Goal: Task Accomplishment & Management: Complete application form

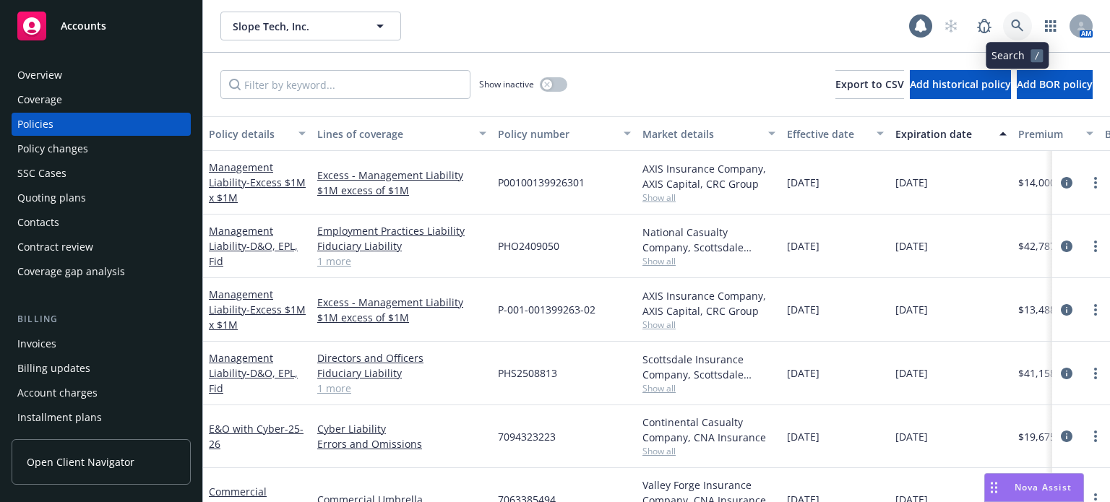
scroll to position [102, 0]
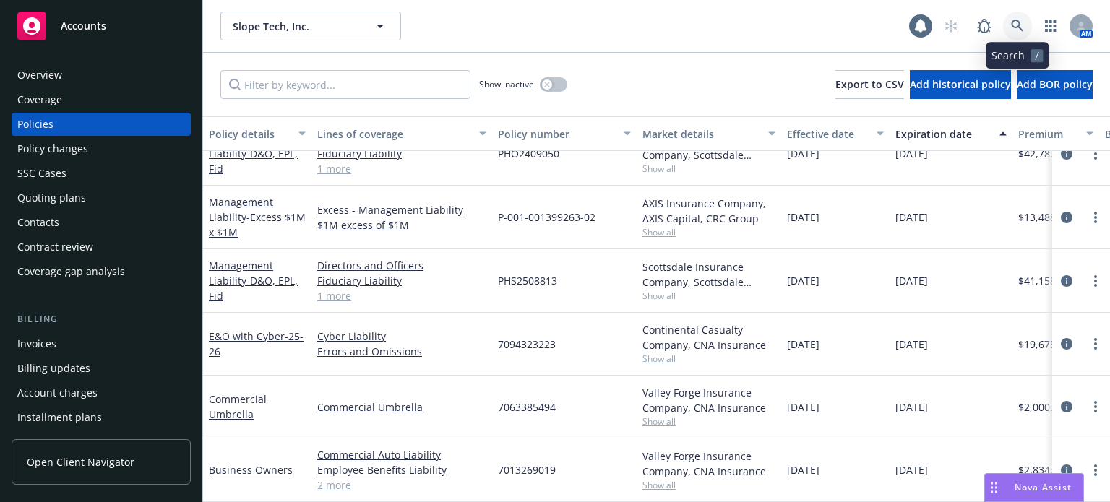
click at [1027, 25] on link at bounding box center [1017, 26] width 29 height 29
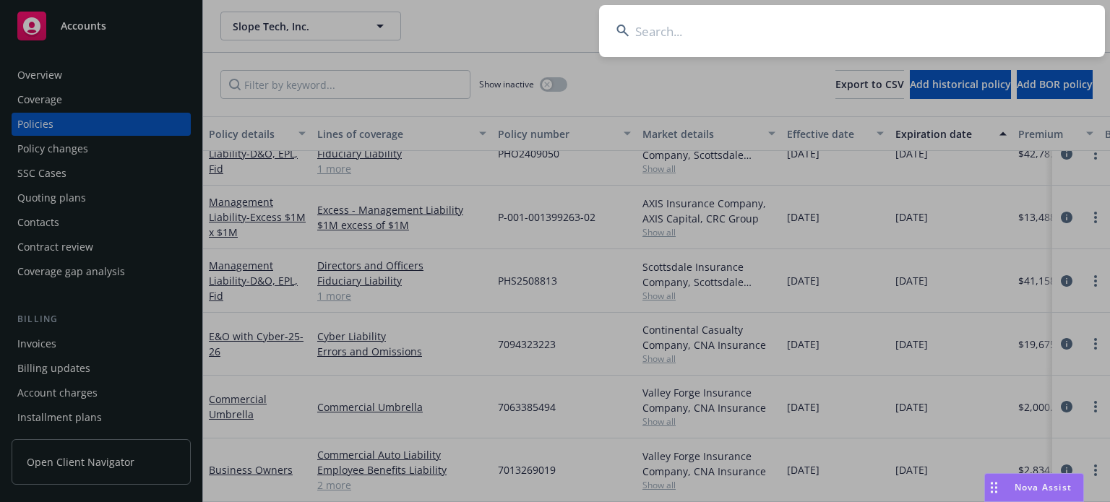
click at [810, 20] on input at bounding box center [852, 31] width 506 height 52
type input "stellar de"
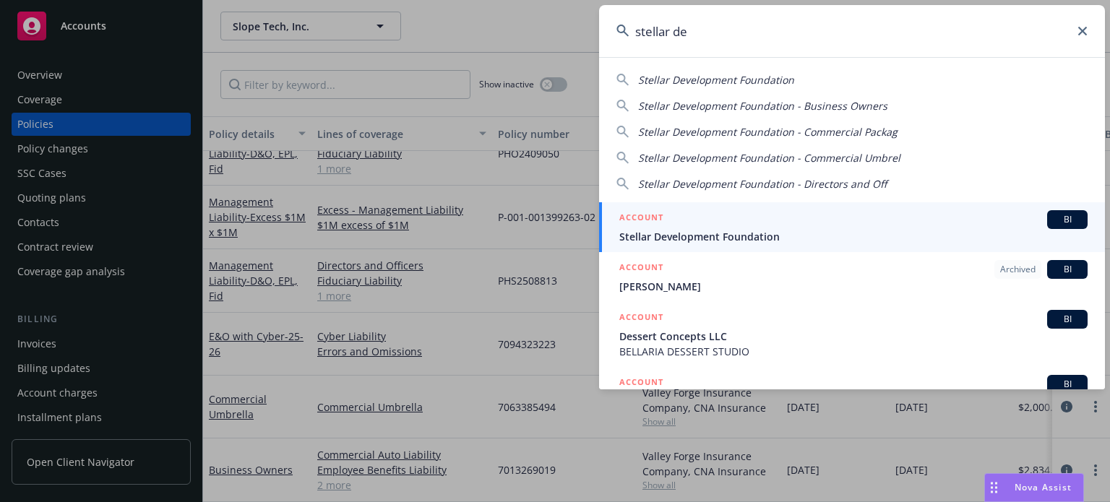
click at [685, 229] on span "Stellar Development Foundation" at bounding box center [853, 236] width 468 height 15
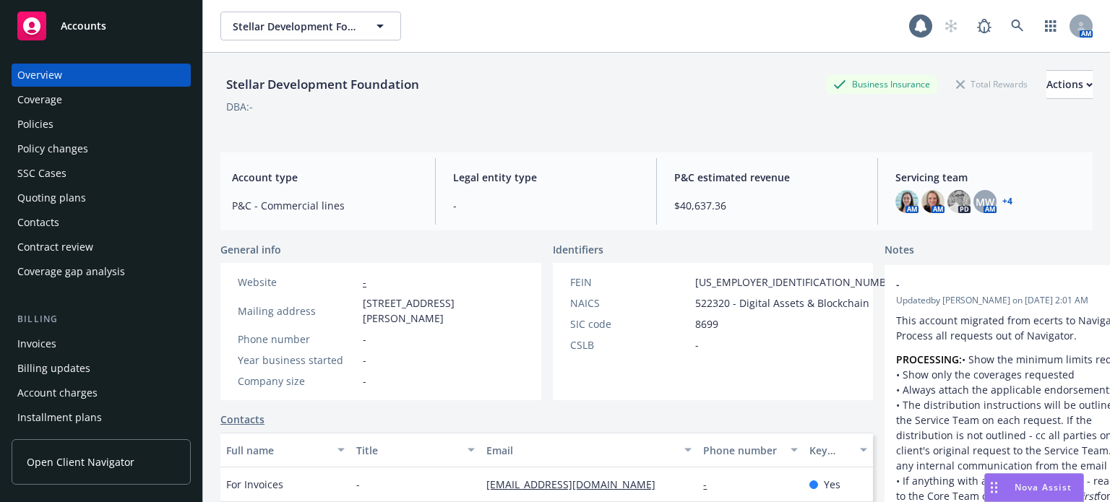
click at [59, 129] on div "Policies" at bounding box center [101, 124] width 168 height 23
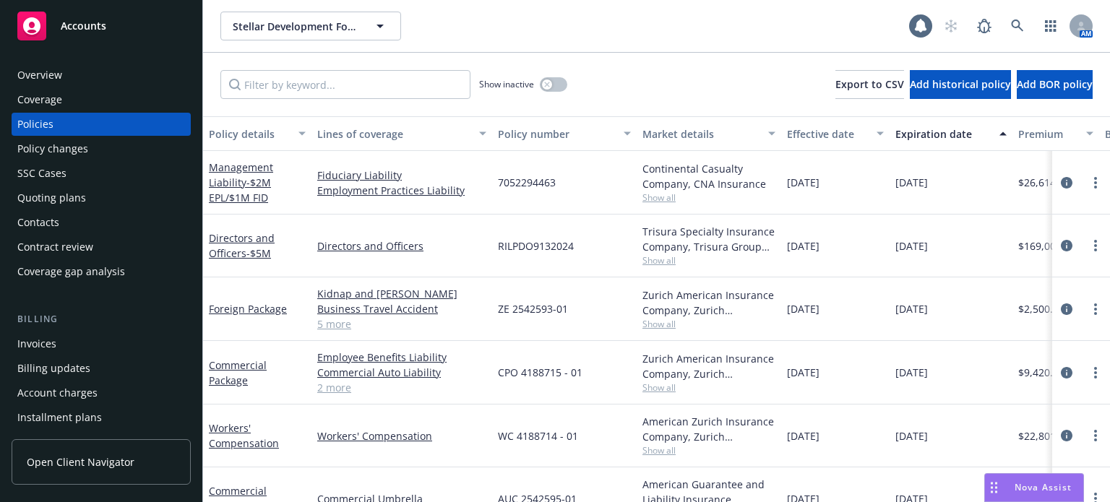
click at [244, 129] on div "Policy details" at bounding box center [249, 133] width 81 height 15
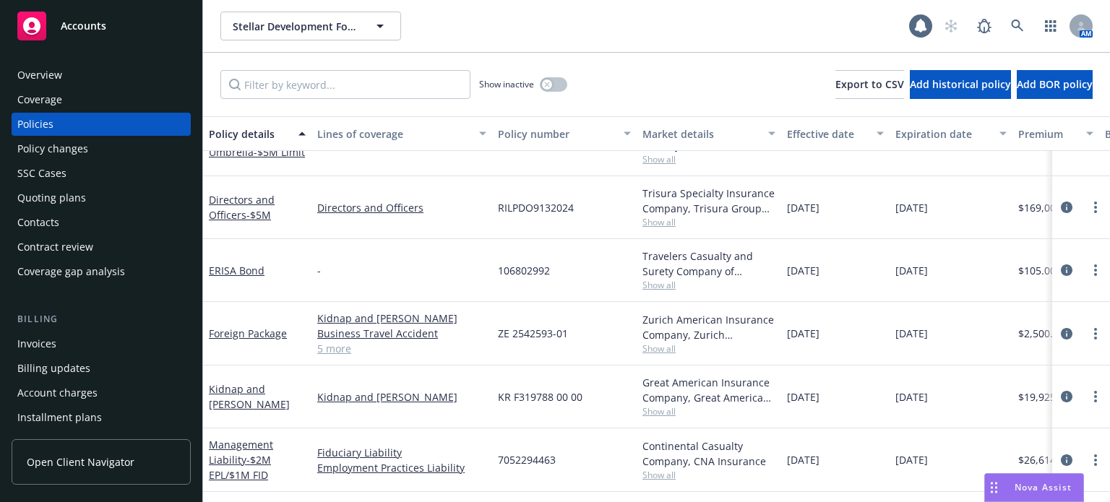
scroll to position [217, 0]
click at [660, 346] on span "Show all" at bounding box center [708, 348] width 133 height 12
click at [616, 363] on div "ZE 2542593-01" at bounding box center [564, 333] width 145 height 64
click at [659, 288] on span "Show all" at bounding box center [708, 284] width 133 height 12
click at [597, 273] on div "106802992" at bounding box center [564, 269] width 145 height 63
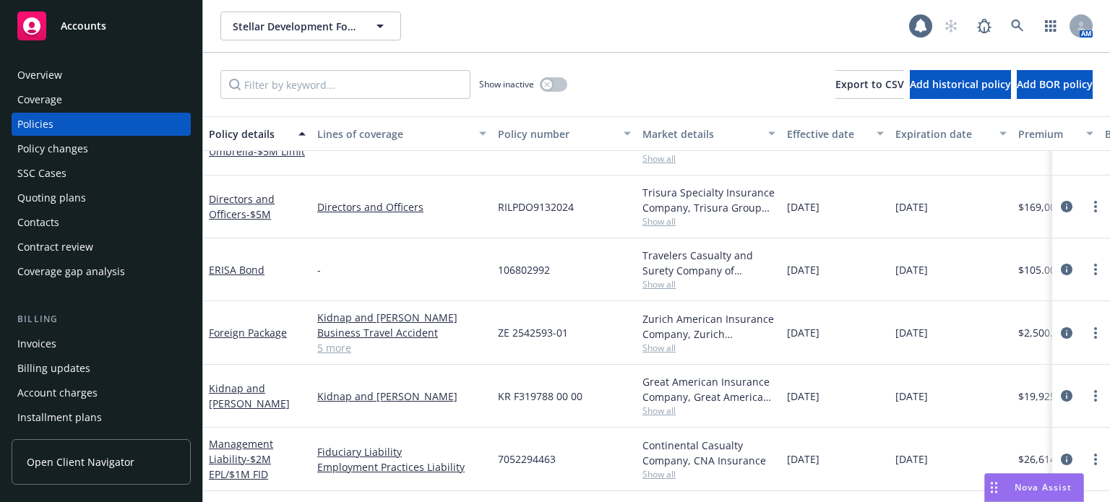
click at [651, 413] on span "Show all" at bounding box center [708, 411] width 133 height 12
click at [603, 430] on div "7052294463" at bounding box center [564, 460] width 145 height 64
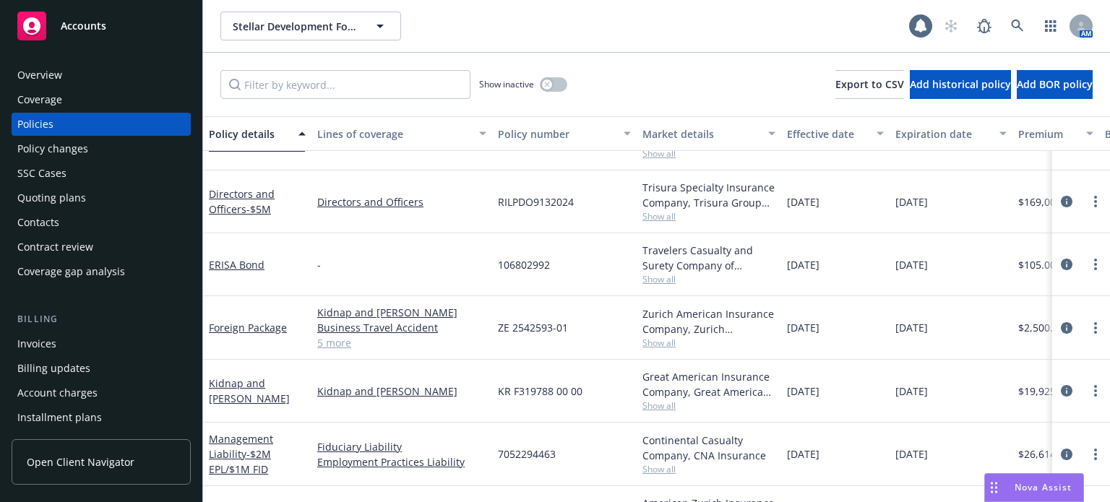
scroll to position [289, 0]
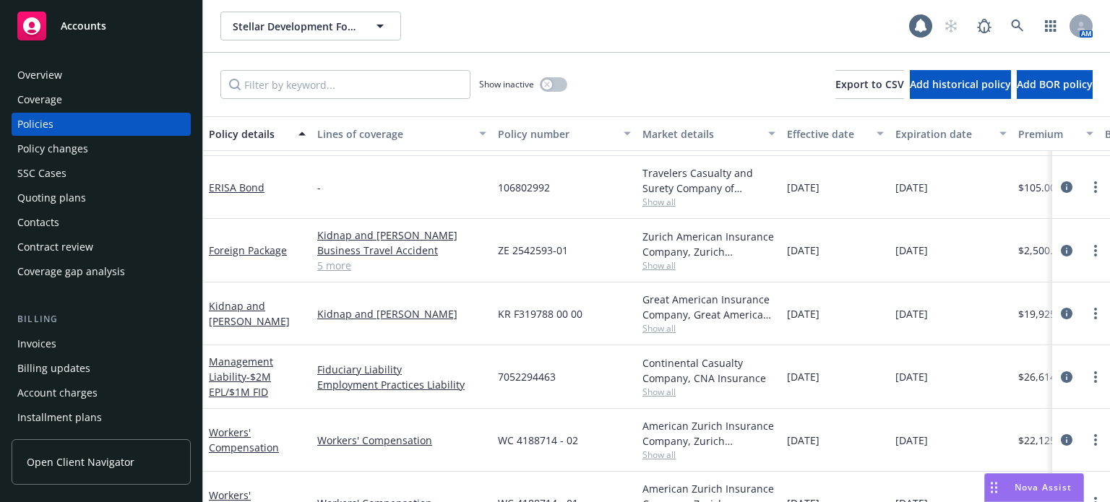
click at [650, 395] on span "Show all" at bounding box center [708, 392] width 133 height 12
click at [607, 417] on div "WC 4188714 - 02" at bounding box center [564, 440] width 145 height 63
click at [648, 453] on span "Show all" at bounding box center [708, 455] width 133 height 12
click at [585, 474] on div "WC 4188714 - 01" at bounding box center [564, 503] width 145 height 63
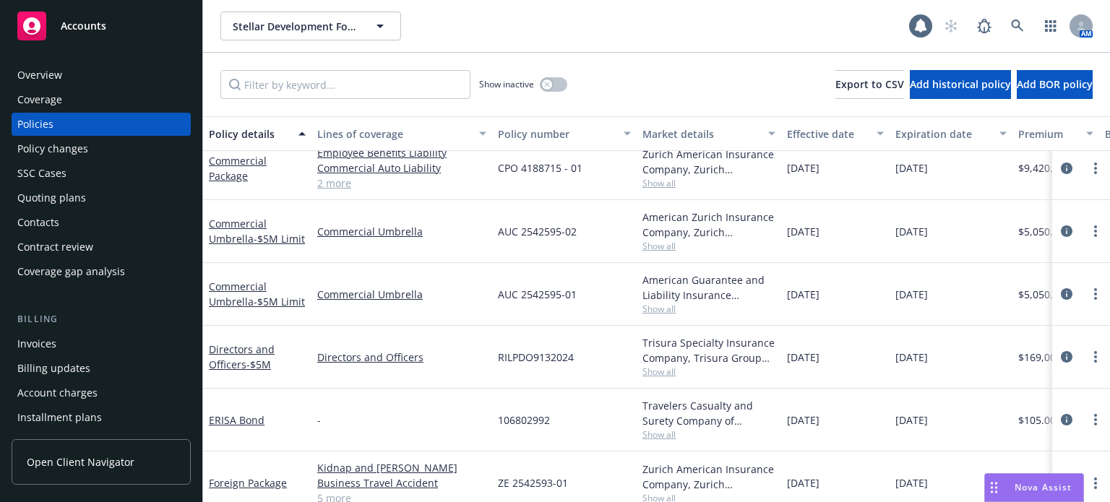
scroll to position [145, 0]
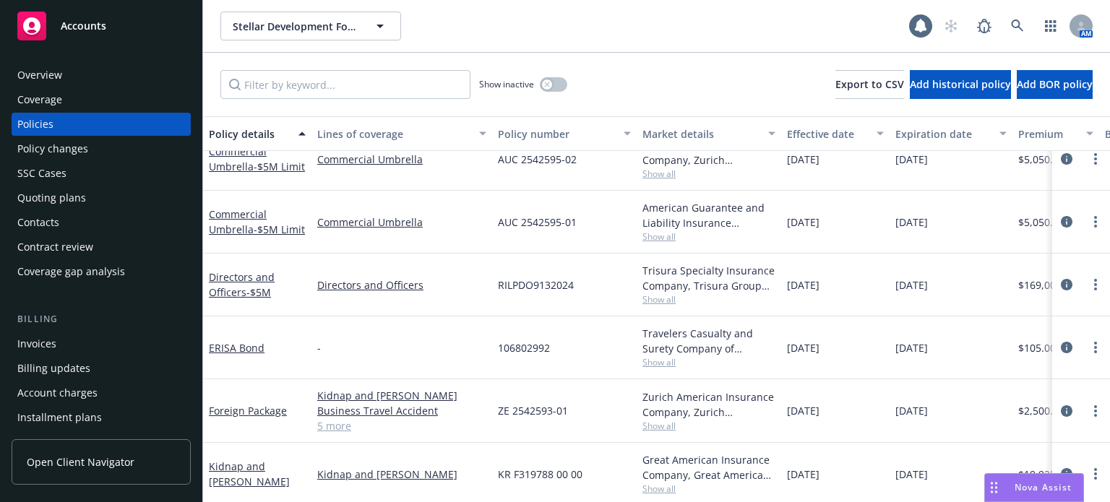
click at [631, 299] on div "RILPDO9132024" at bounding box center [564, 285] width 145 height 63
click at [657, 301] on span "Show all" at bounding box center [708, 299] width 133 height 12
click at [607, 294] on div "RILPDO9132024" at bounding box center [564, 285] width 145 height 63
click at [668, 297] on span "Show all" at bounding box center [708, 299] width 133 height 12
click at [417, 310] on div "Directors and Officers" at bounding box center [401, 285] width 181 height 63
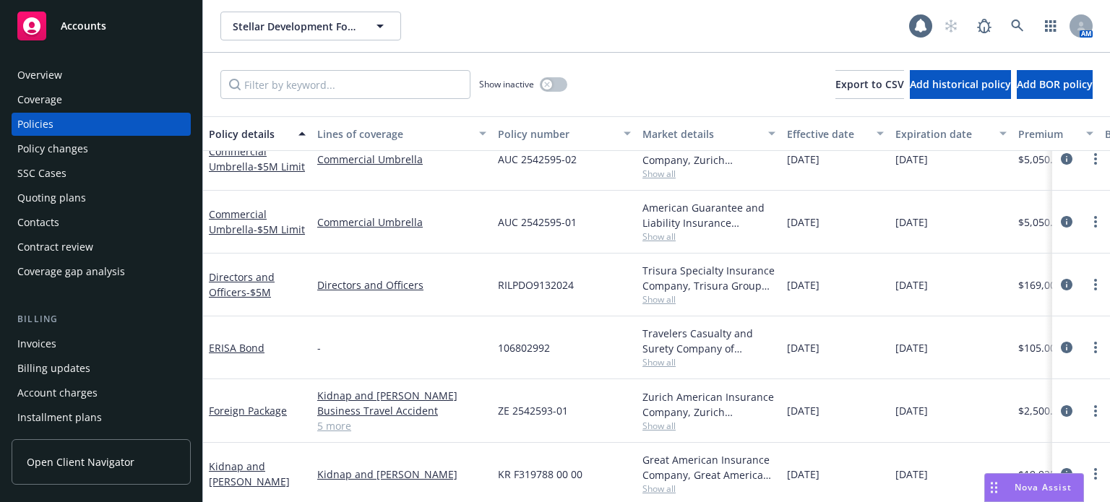
click at [70, 198] on div "Quoting plans" at bounding box center [51, 197] width 69 height 23
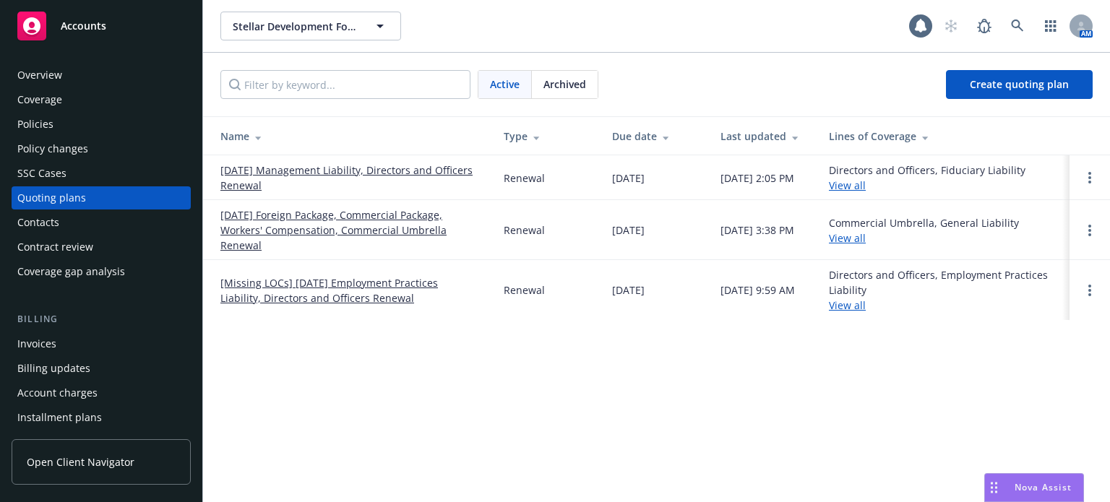
click at [352, 170] on link "[DATE] Management Liability, Directors and Officers Renewal" at bounding box center [350, 178] width 260 height 30
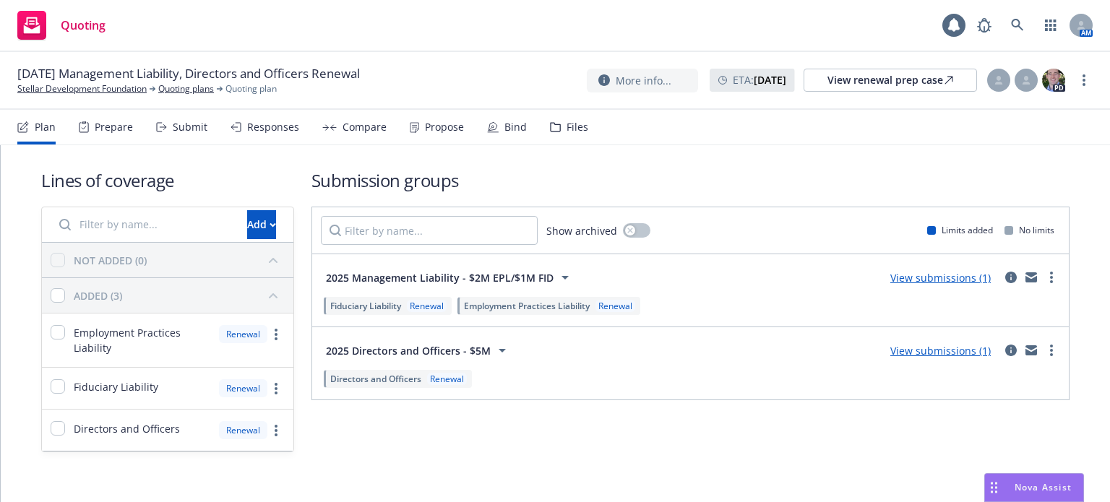
click at [906, 348] on link "View submissions (1)" at bounding box center [940, 351] width 100 height 14
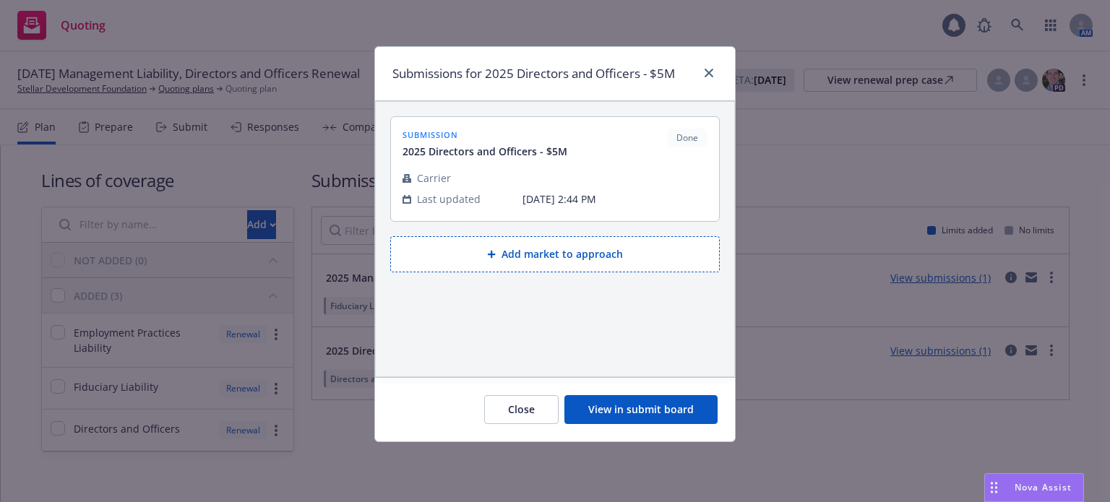
click at [641, 401] on button "View in submit board" at bounding box center [640, 409] width 153 height 29
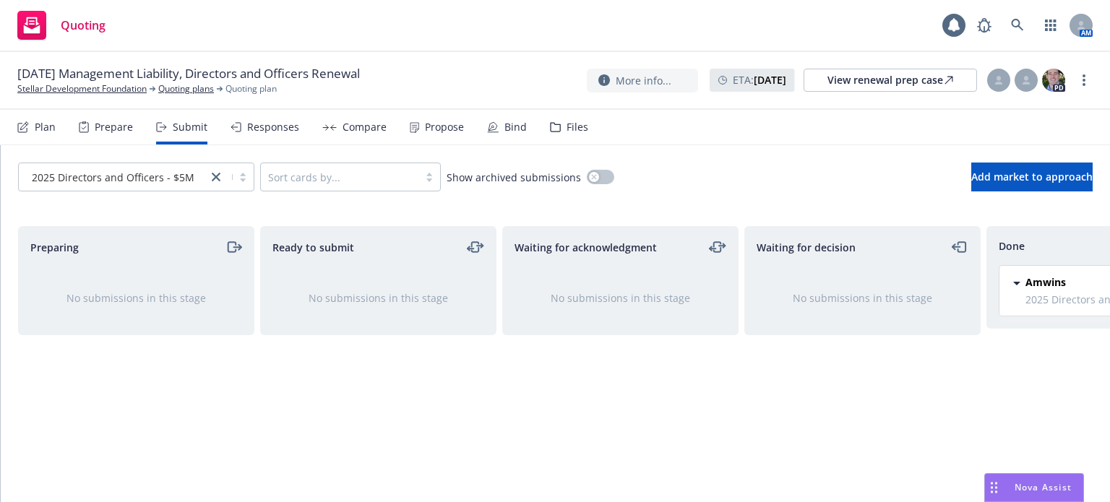
scroll to position [0, 130]
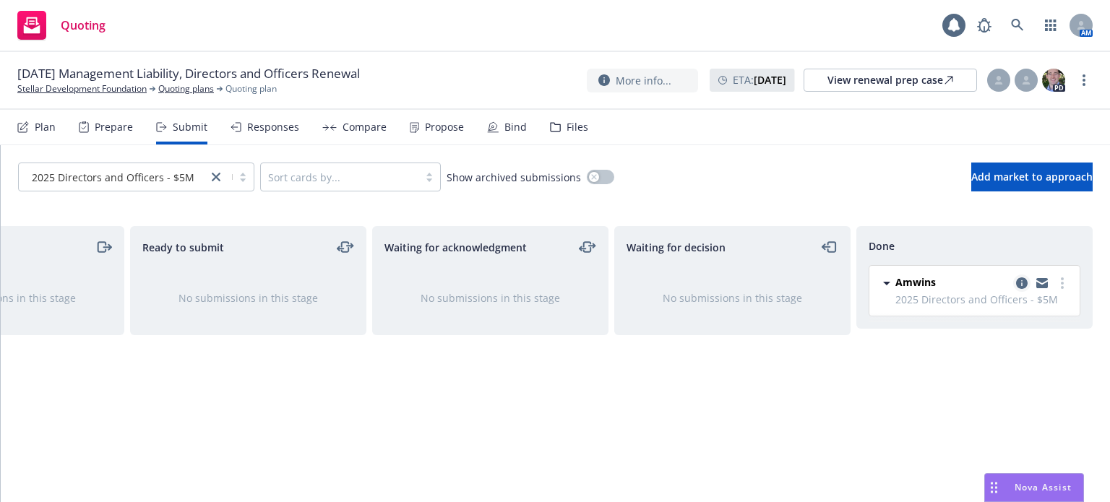
click at [1023, 283] on icon "copy logging email" at bounding box center [1022, 283] width 12 height 12
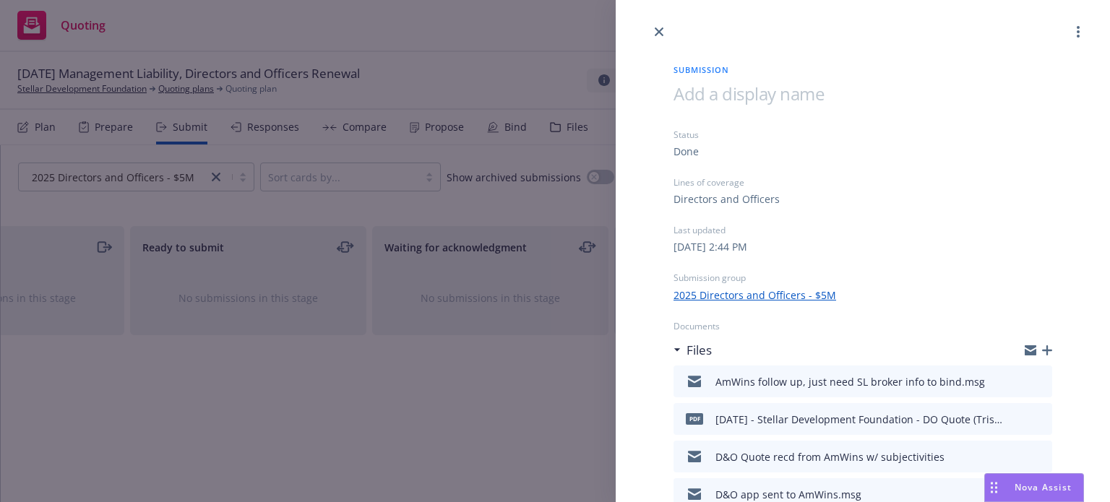
click at [1042, 352] on icon "button" at bounding box center [1047, 350] width 10 height 10
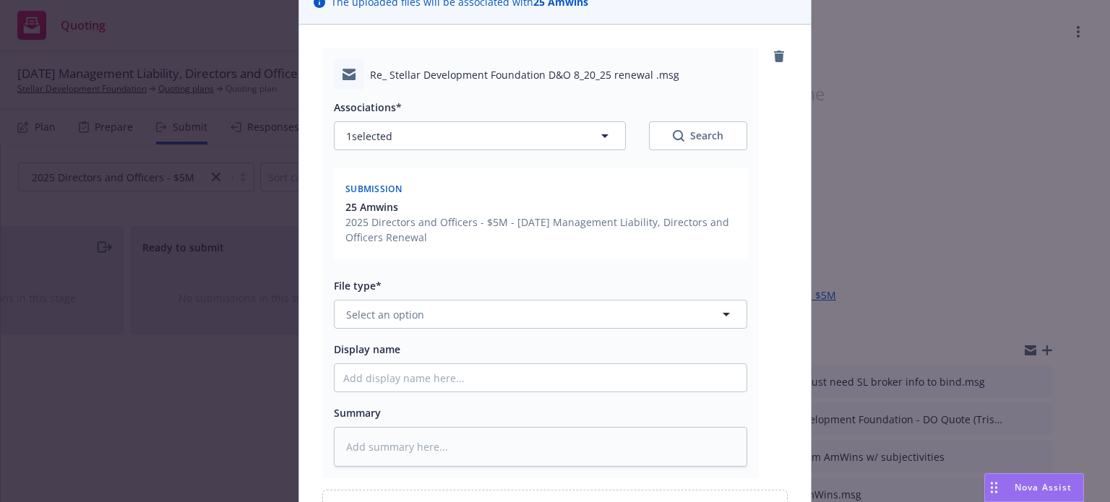
scroll to position [145, 0]
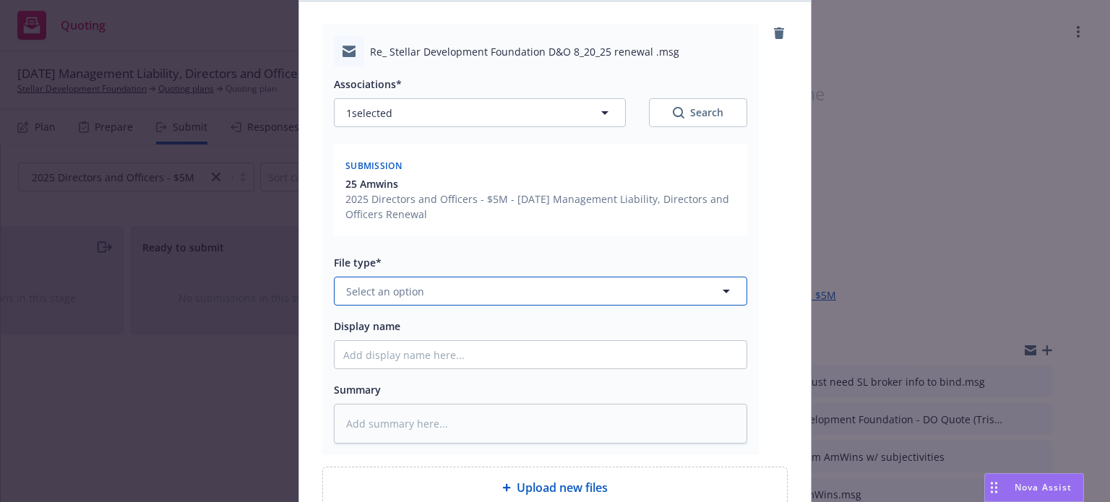
click at [362, 293] on span "Select an option" at bounding box center [385, 291] width 78 height 15
type input "ema"
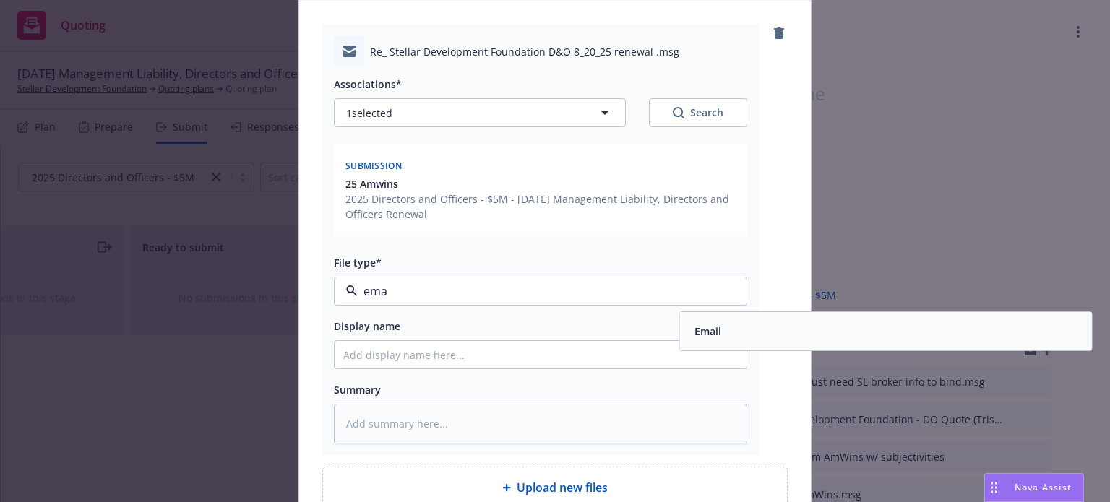
click at [776, 331] on div "Email" at bounding box center [886, 331] width 394 height 21
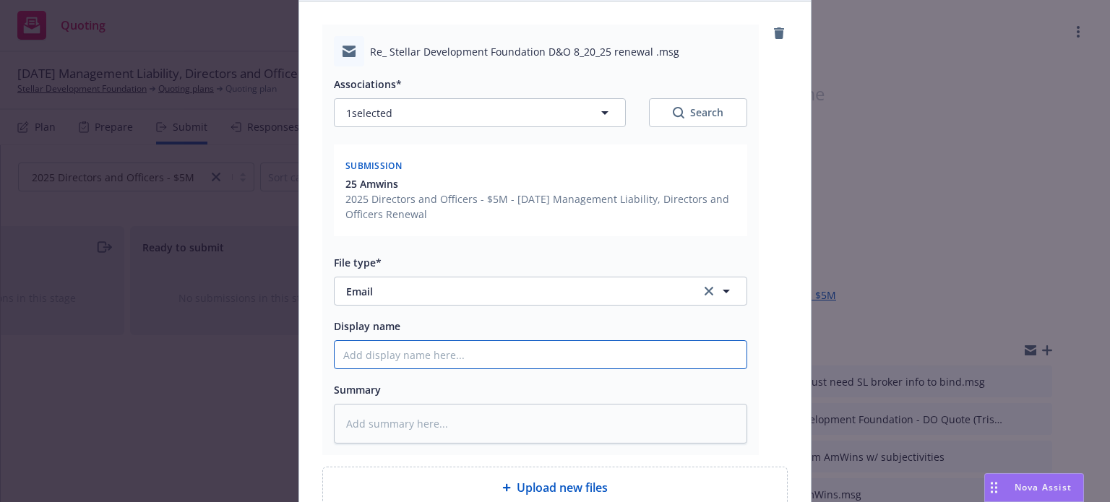
click at [384, 357] on input "Display name" at bounding box center [541, 354] width 412 height 27
type textarea "x"
type input "A"
type textarea "x"
type input "Al"
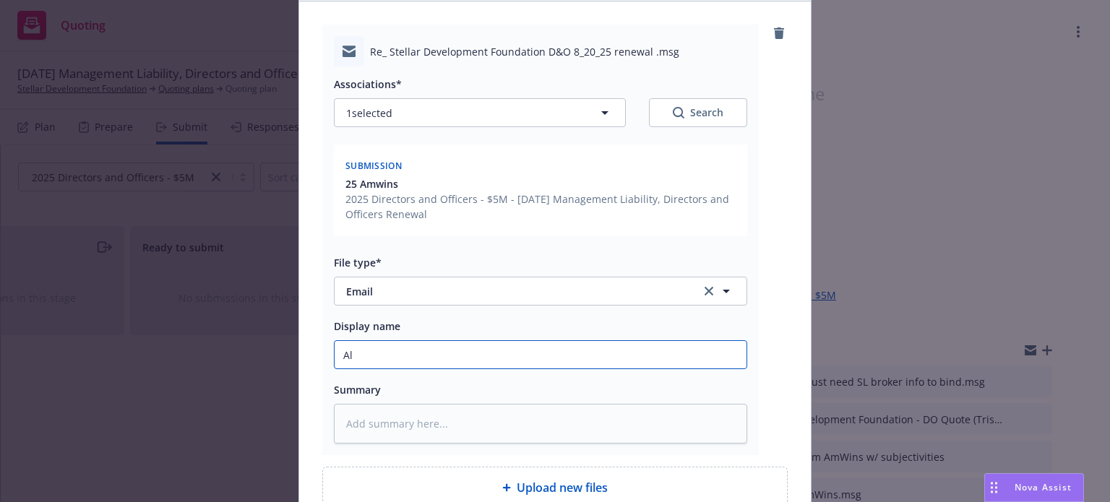
type textarea "x"
type input "All"
type textarea "x"
type input "All s"
type textarea "x"
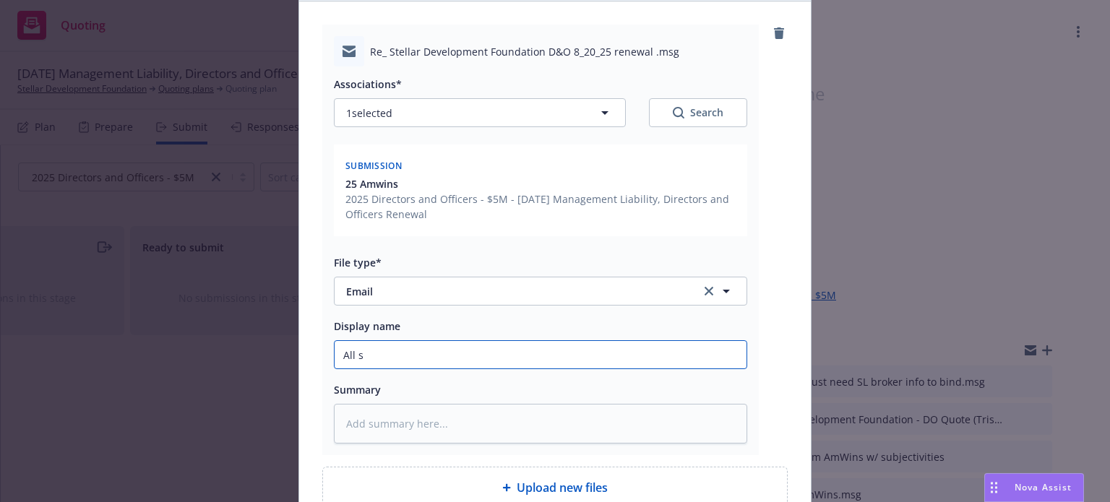
type input "All su"
type textarea "x"
type input "All sub"
type textarea "x"
type input "All subj"
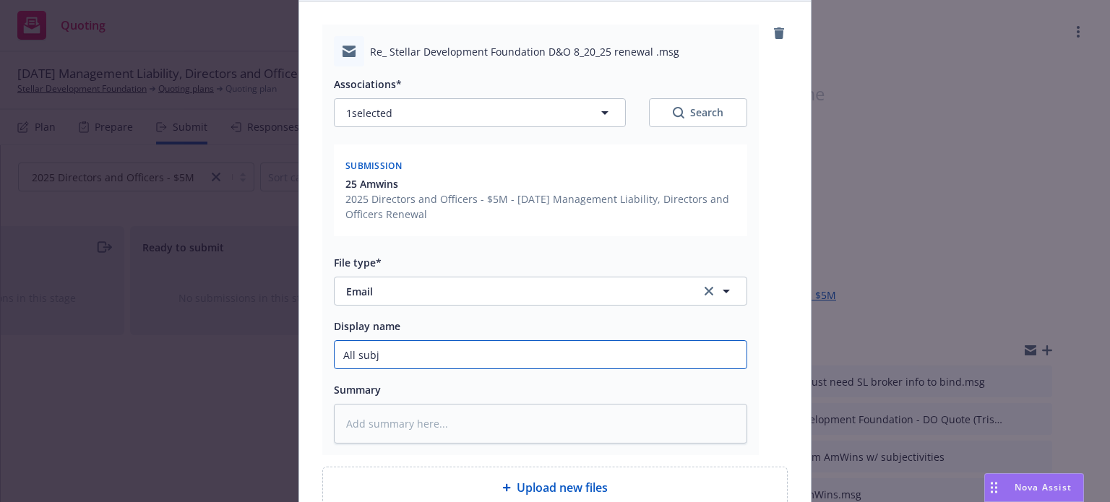
type textarea "x"
type input "All subje"
type textarea "x"
type input "All subjec"
type textarea "x"
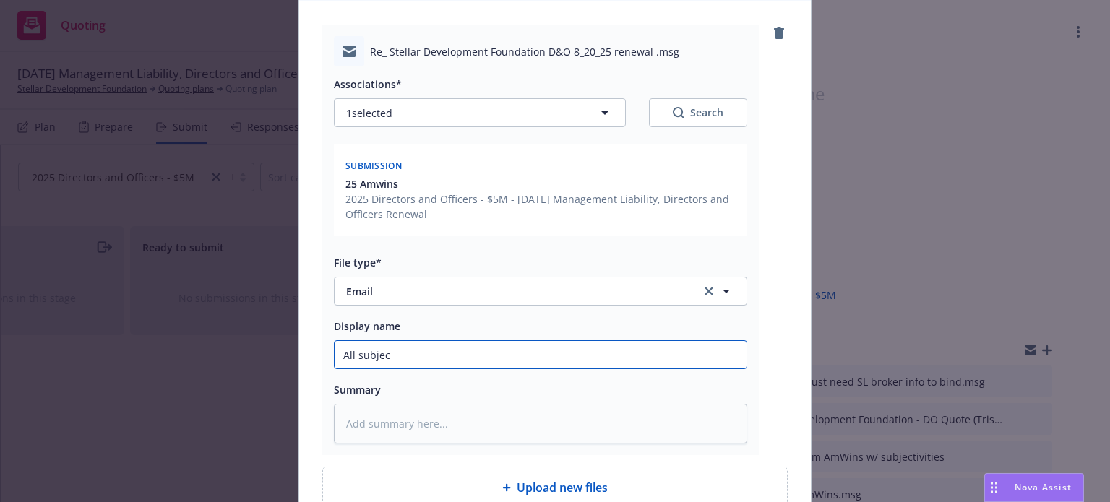
type input "All subject"
type textarea "x"
type input "All subjecti"
type textarea "x"
type input "All subjectiv"
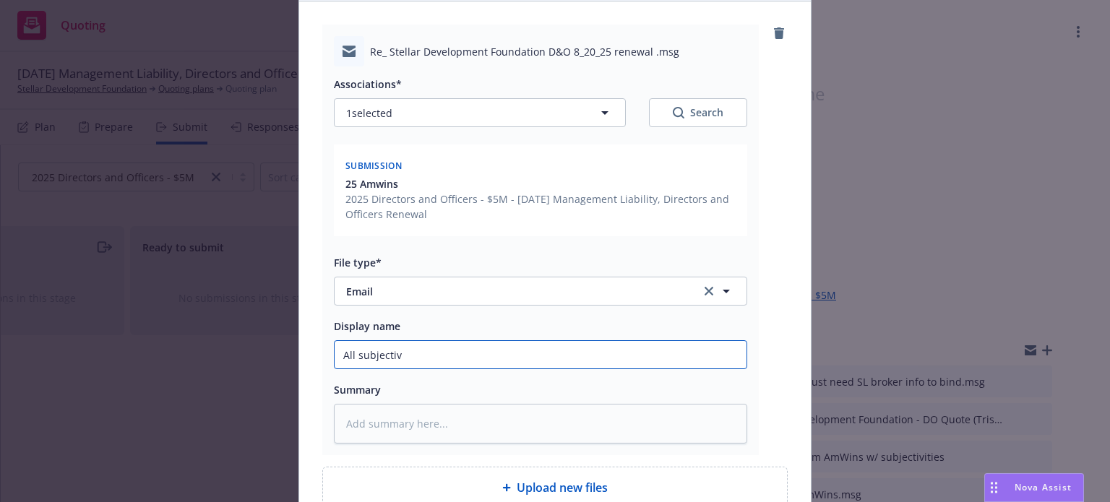
type textarea "x"
type input "All subjectivi"
type textarea "x"
type input "All subjectivit"
type textarea "x"
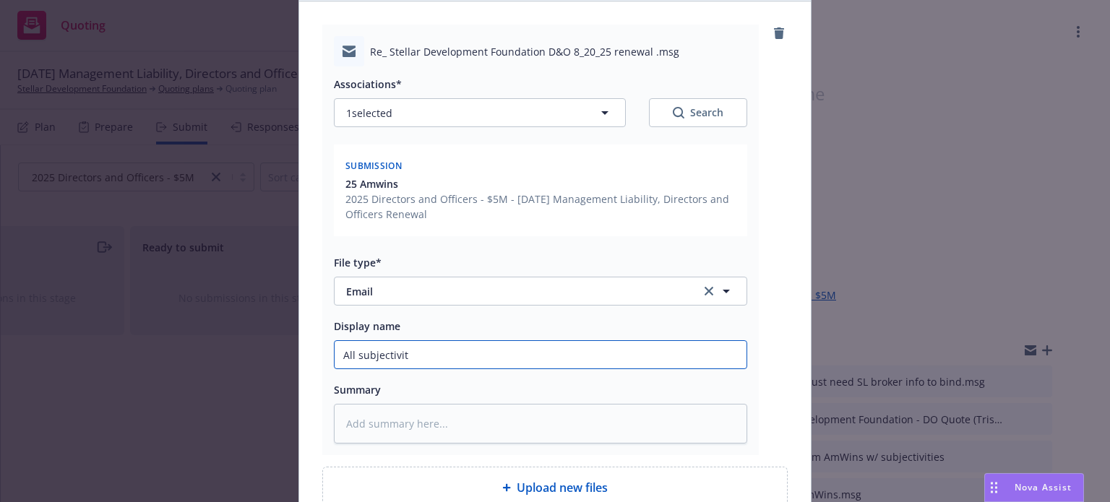
type input "All subjectiviti"
type textarea "x"
type input "All subjectivitie"
type textarea "x"
type input "All subjectivities"
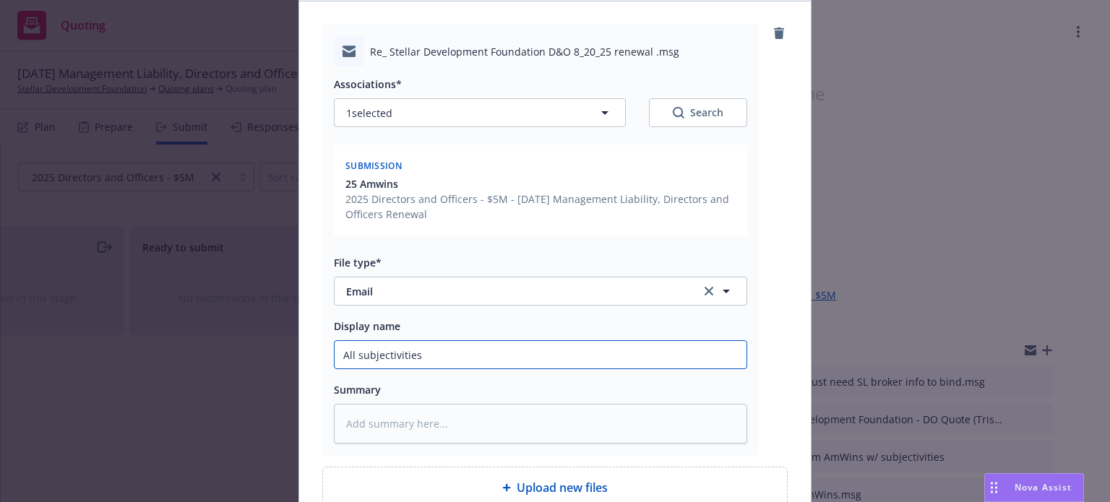
type textarea "x"
type input "All subjectivities"
type textarea "x"
type input "All subjectivities c"
type textarea "x"
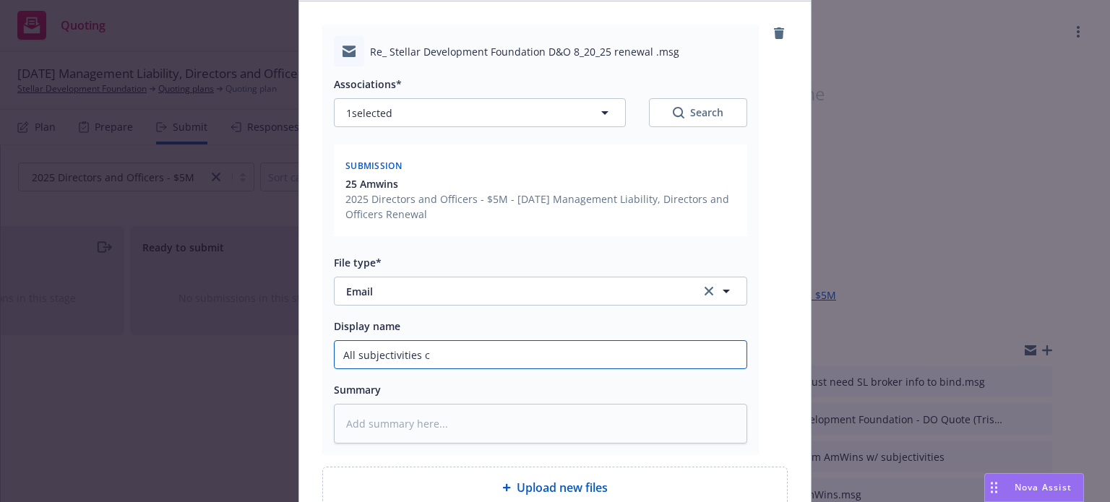
type input "All subjectivities co"
type textarea "x"
type input "All subjectivities com"
type textarea "x"
type input "All subjectivities comp"
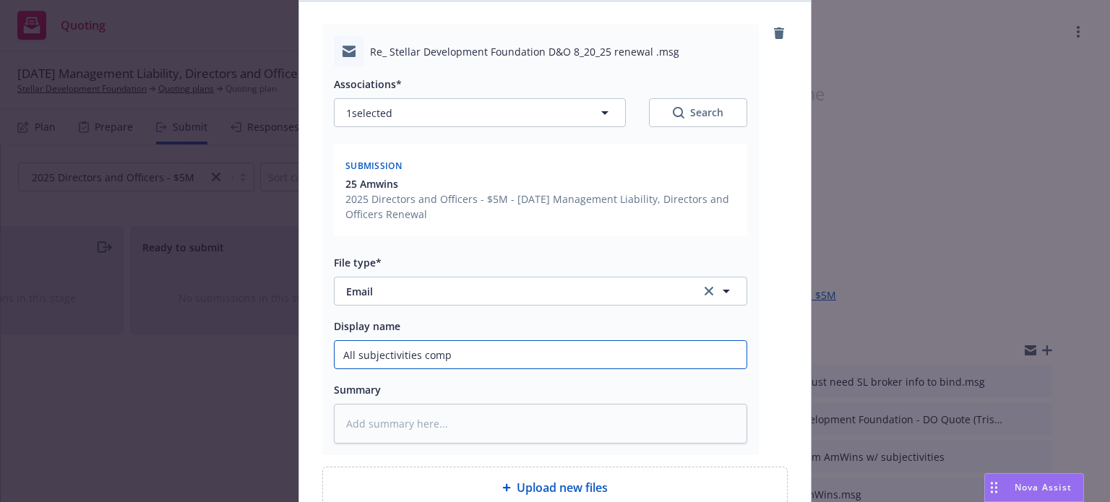
type textarea "x"
type input "All subjectivities compl"
type textarea "x"
type input "All subjectivities comple"
type textarea "x"
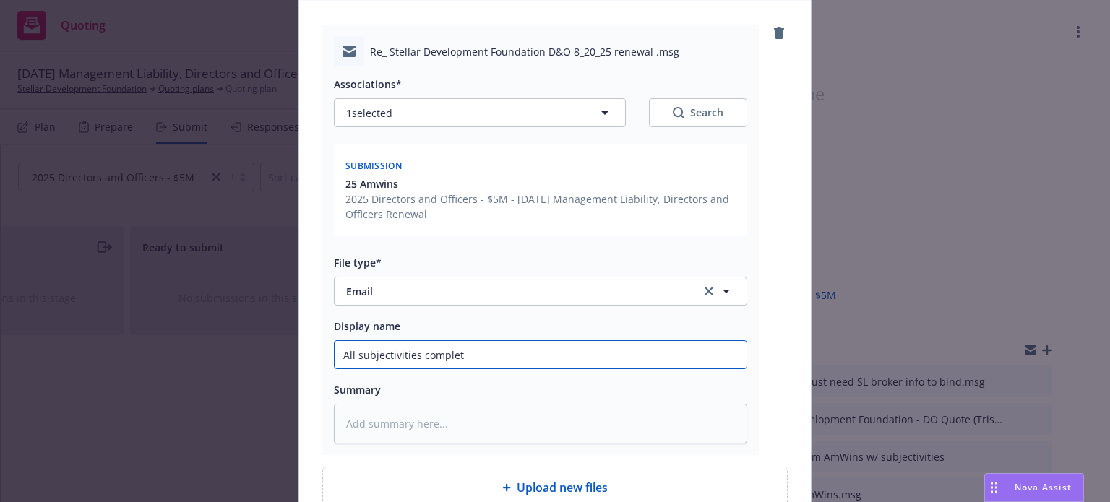
type input "All subjectivities complete"
type textarea "x"
type input "All subjectivities complete"
type textarea "x"
type input "All subjectivities complete pe"
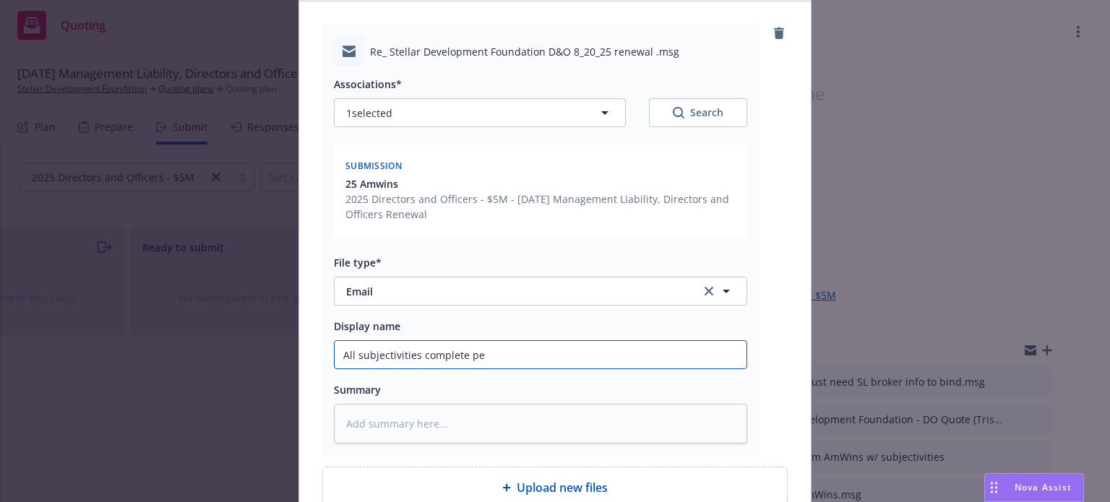
type textarea "x"
type input "All subjectivities complete per"
type textarea "x"
type input "All subjectivities complete per"
type textarea "x"
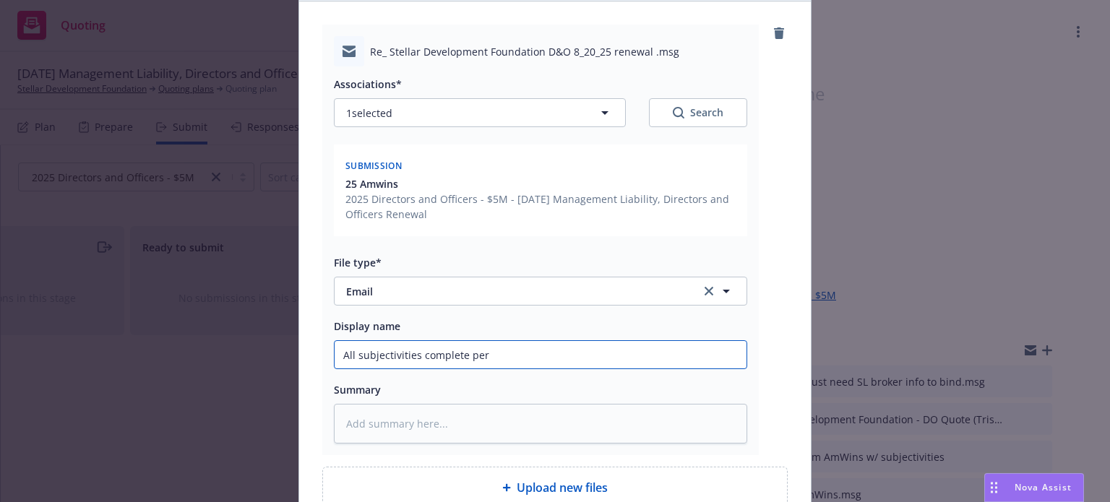
type input "All subjectivities complete per A"
type textarea "x"
type input "All subjectivities complete per Am"
type textarea "x"
type input "All subjectivities complete per AmW"
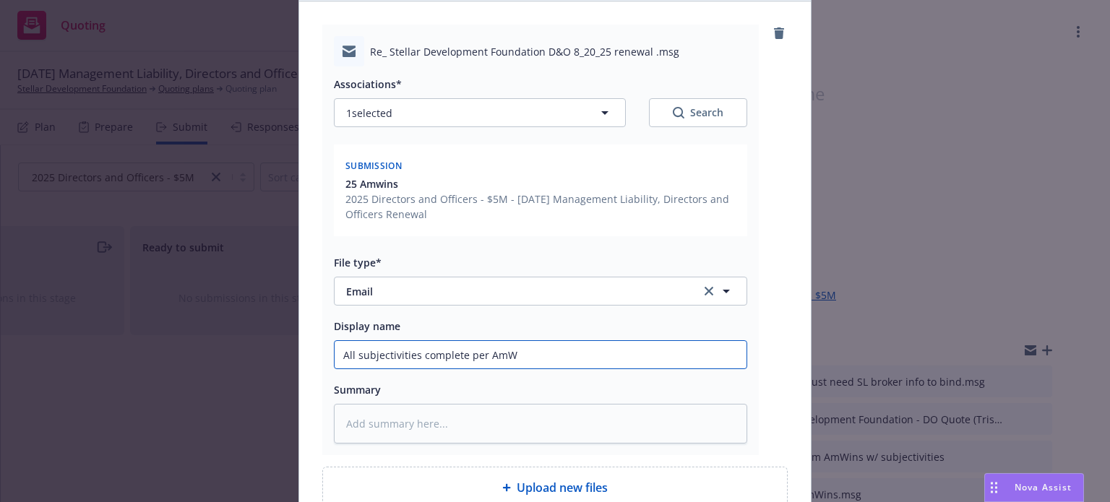
type textarea "x"
type input "All subjectivities complete per AmWi"
type textarea "x"
type input "All subjectivities complete per AmWin"
type textarea "x"
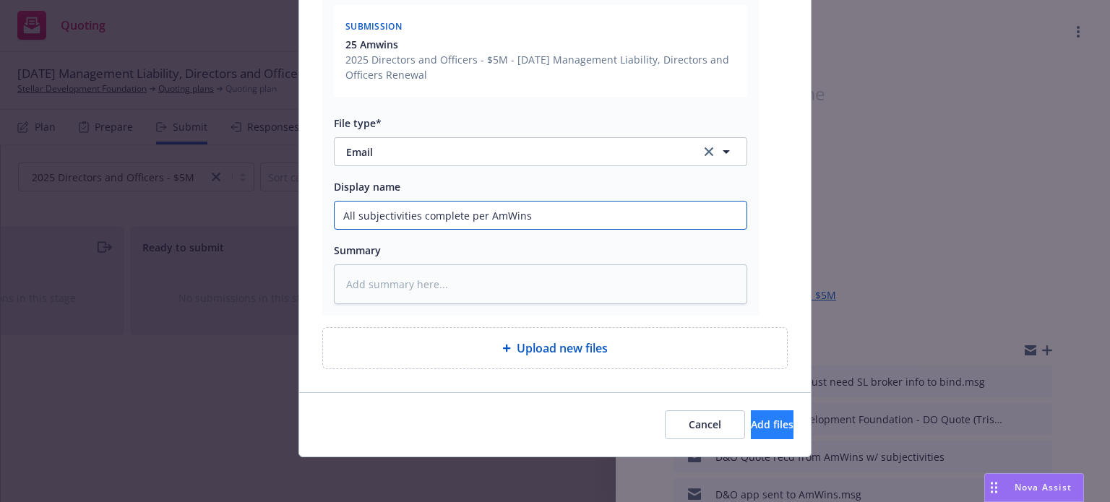
type input "All subjectivities complete per AmWins"
click at [754, 418] on span "Add files" at bounding box center [772, 425] width 43 height 14
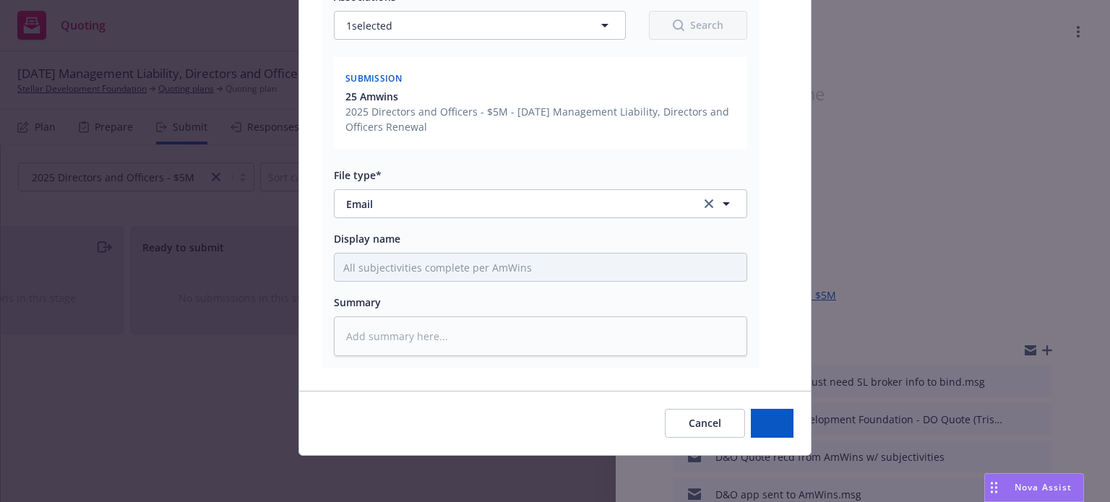
scroll to position [231, 0]
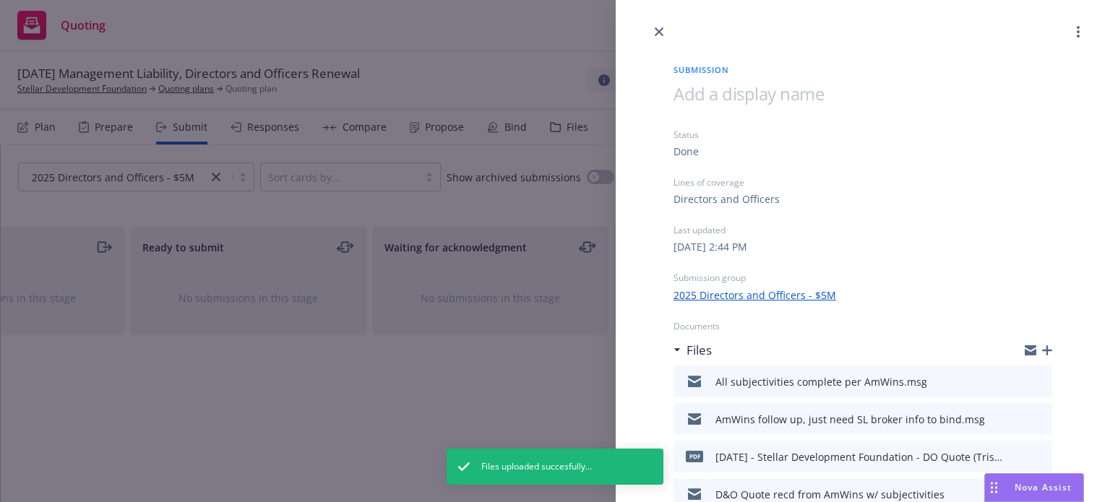
click at [1042, 348] on icon "button" at bounding box center [1047, 350] width 10 height 10
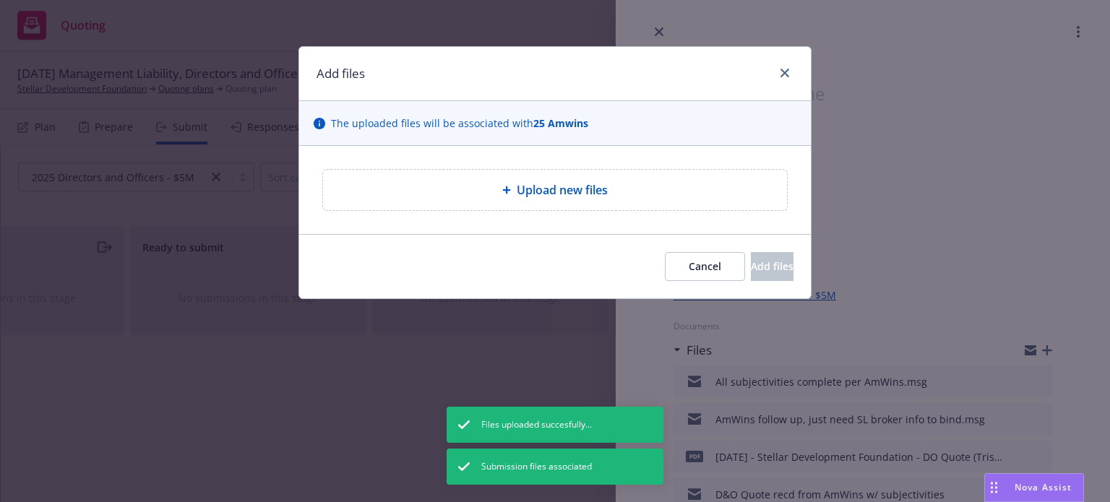
type textarea "x"
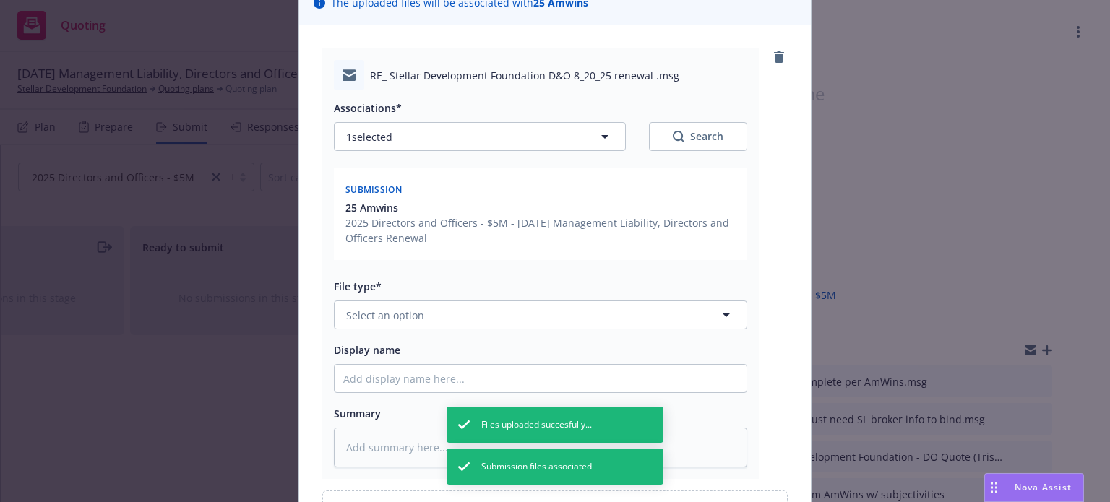
scroll to position [145, 0]
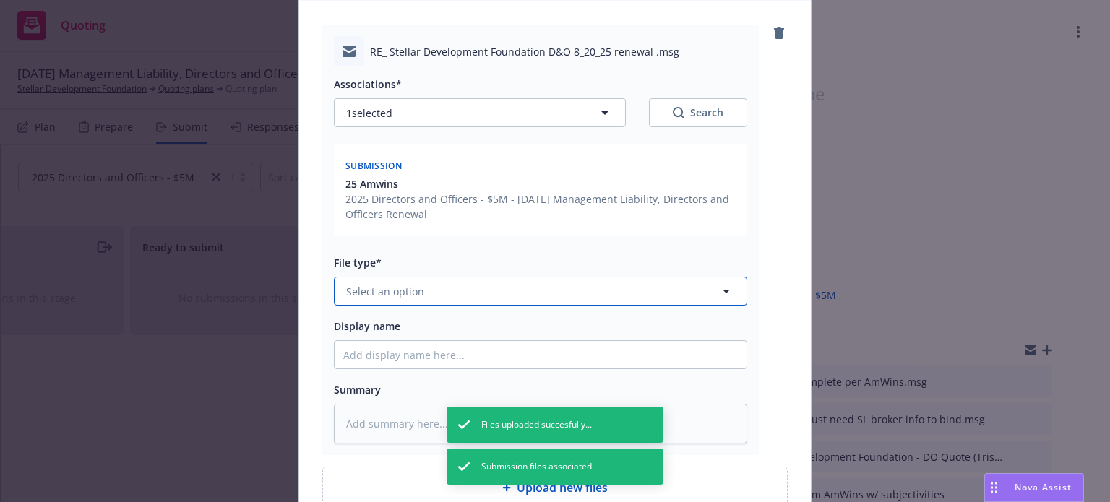
click at [405, 290] on span "Select an option" at bounding box center [385, 291] width 78 height 15
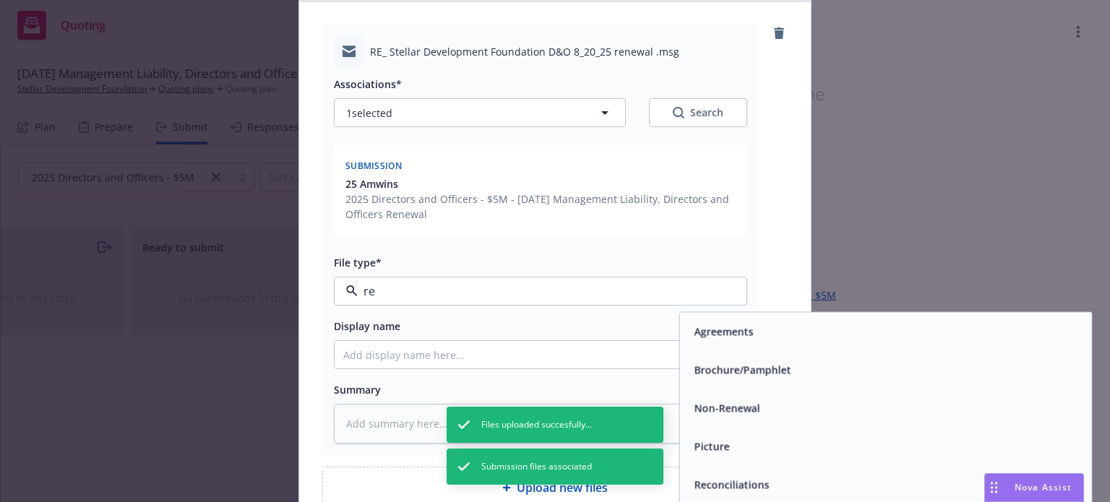
type input "re"
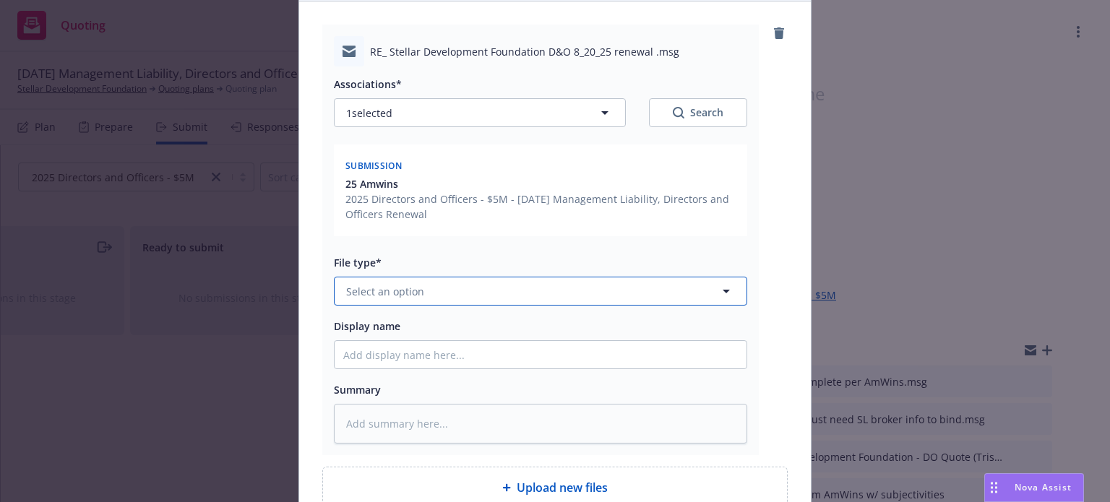
type textarea "x"
click at [410, 290] on span "Select an option" at bounding box center [385, 291] width 78 height 15
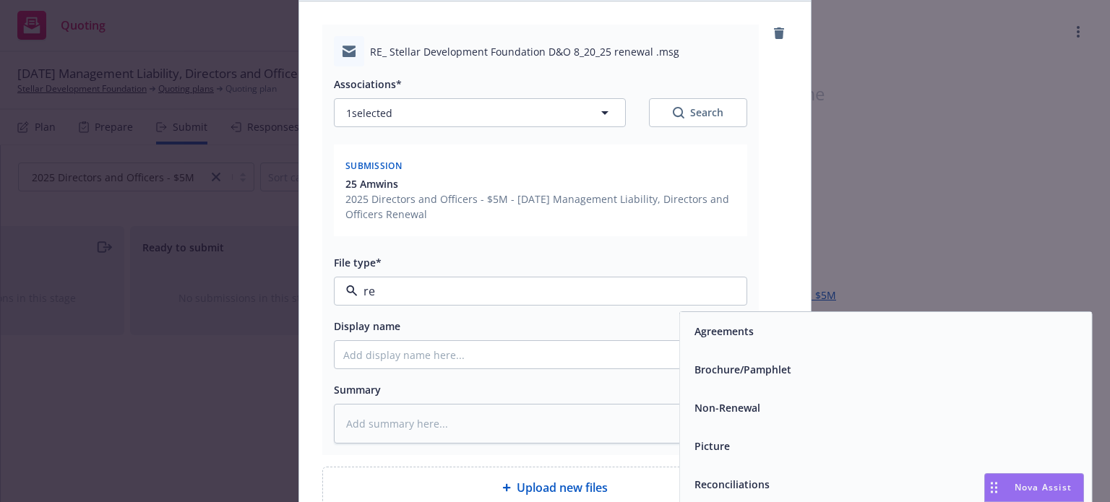
type input "req"
click at [711, 334] on span "Request" at bounding box center [714, 331] width 40 height 15
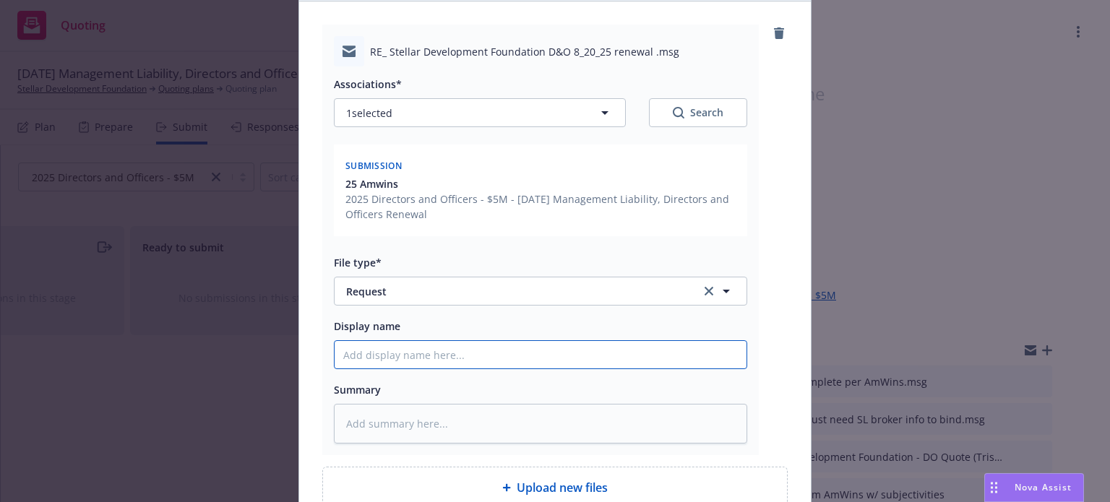
click at [407, 350] on input "Display name" at bounding box center [541, 354] width 412 height 27
type textarea "x"
type input "P"
type textarea "x"
type input "PM"
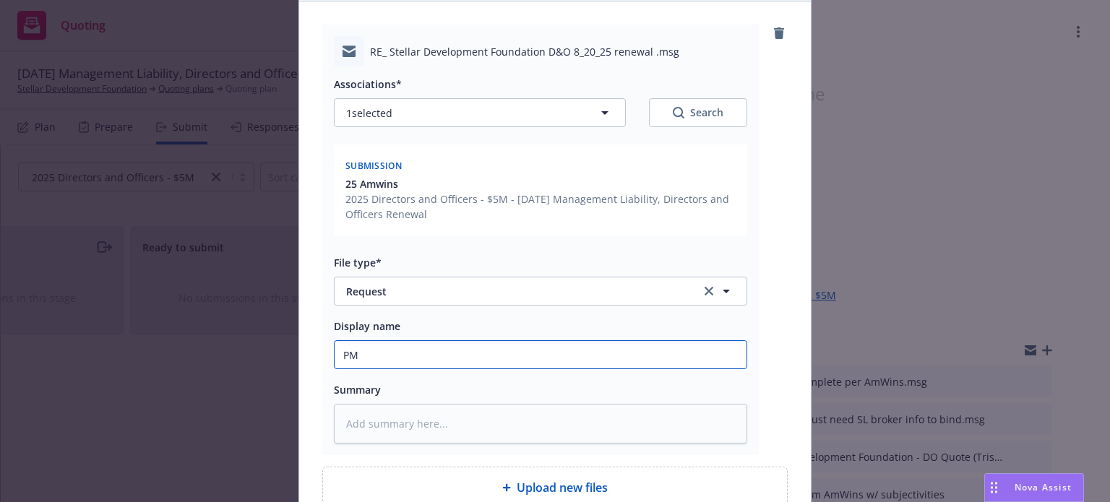
type textarea "x"
type input "PM"
type textarea "x"
type input "PM re"
type textarea "x"
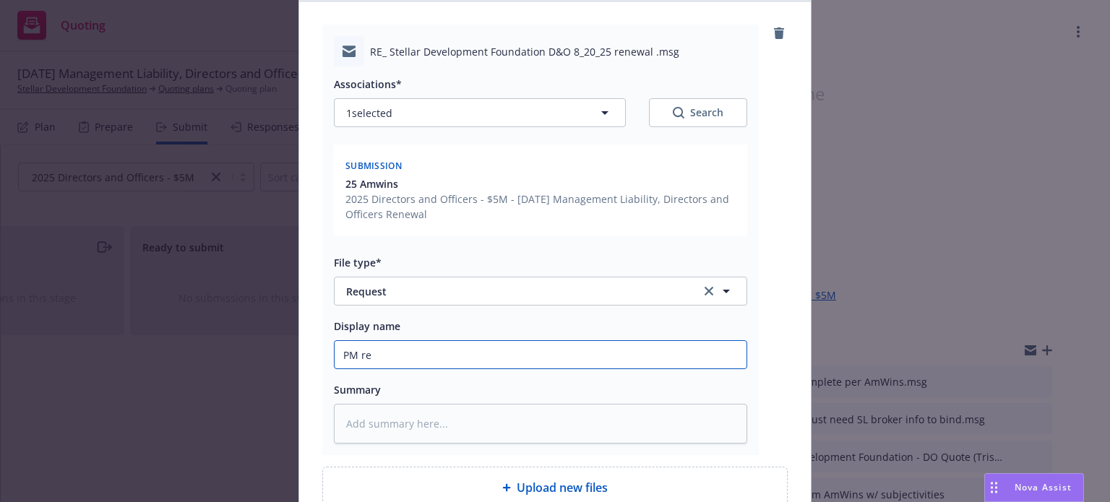
type input "PM req"
type textarea "x"
type input "PM requ"
type textarea "x"
type input "PM reque"
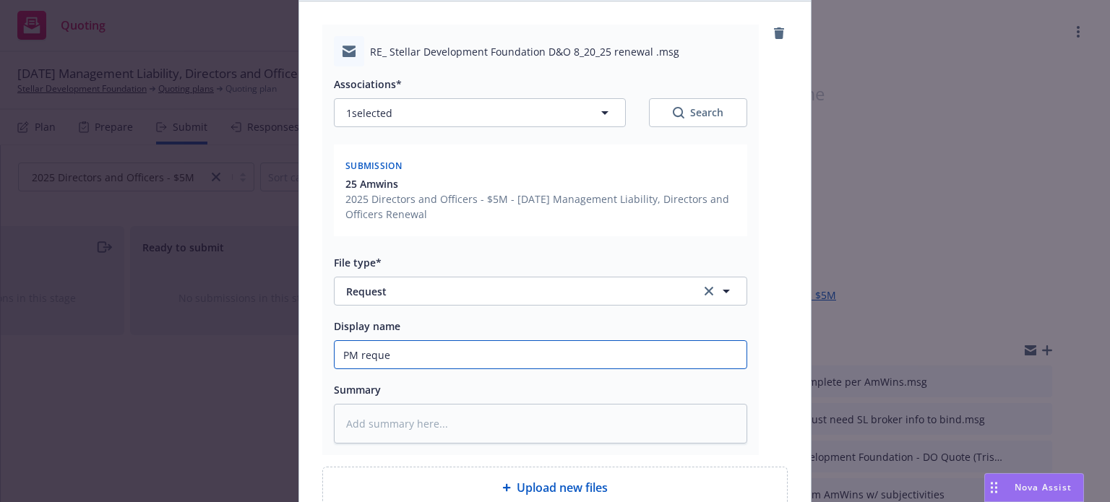
type textarea "x"
type input "PM reques"
type textarea "x"
type input "PM request"
type textarea "x"
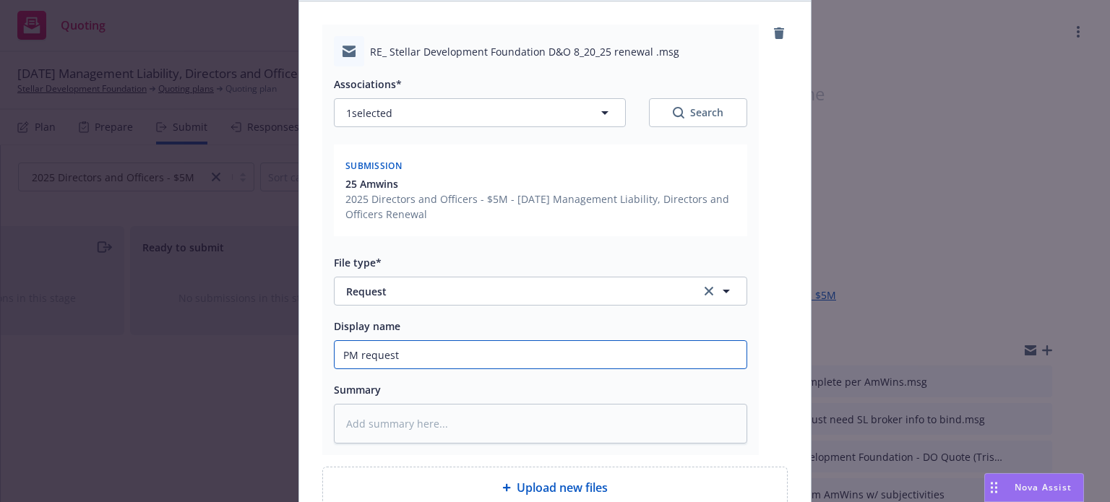
type input "PM requests"
type textarea "x"
type input "PM requests"
type textarea "x"
type input "PM requests t"
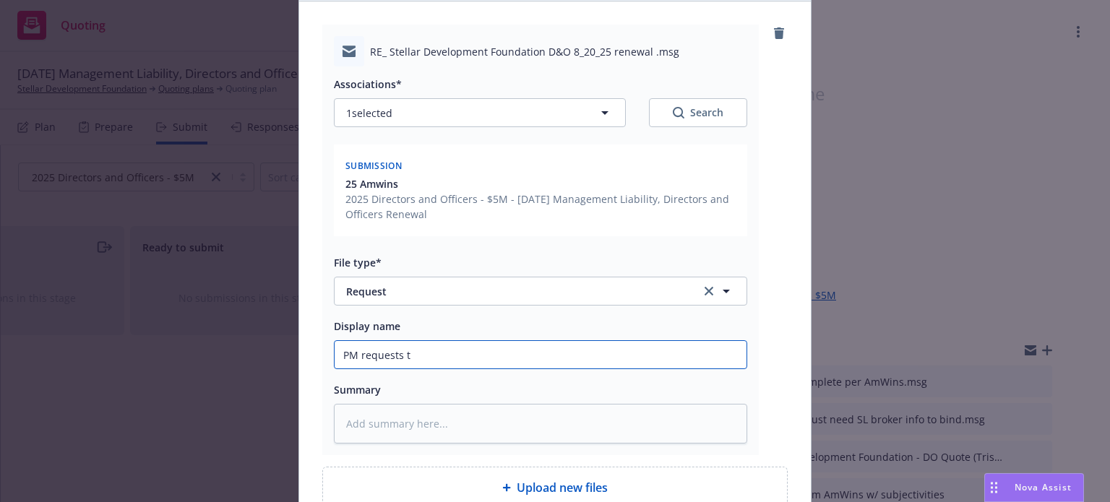
type textarea "x"
type input "PM requests to"
type textarea "x"
type input "PM requests to"
type textarea "x"
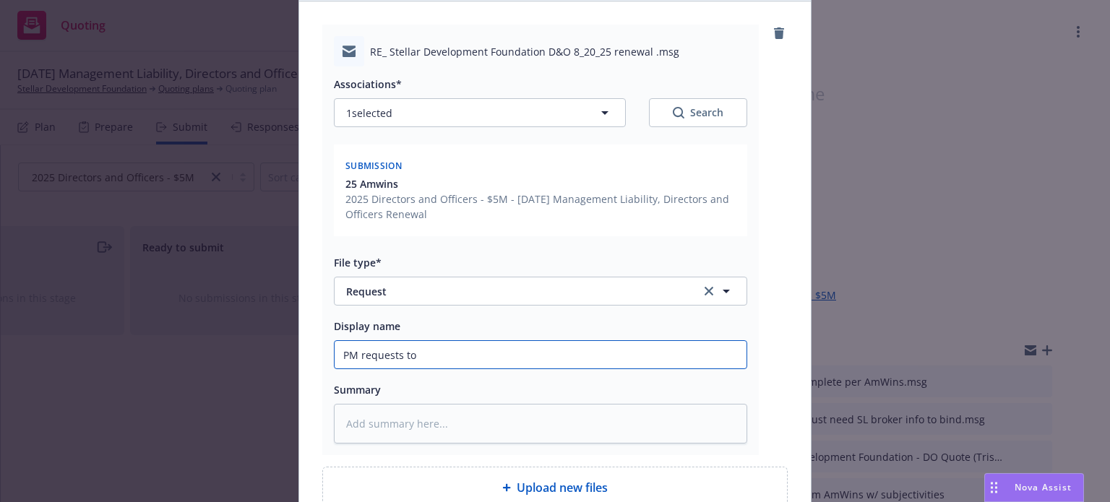
type input "PM requests to A"
type textarea "x"
type input "PM requests to Am"
type textarea "x"
type input "PM requests to AmW"
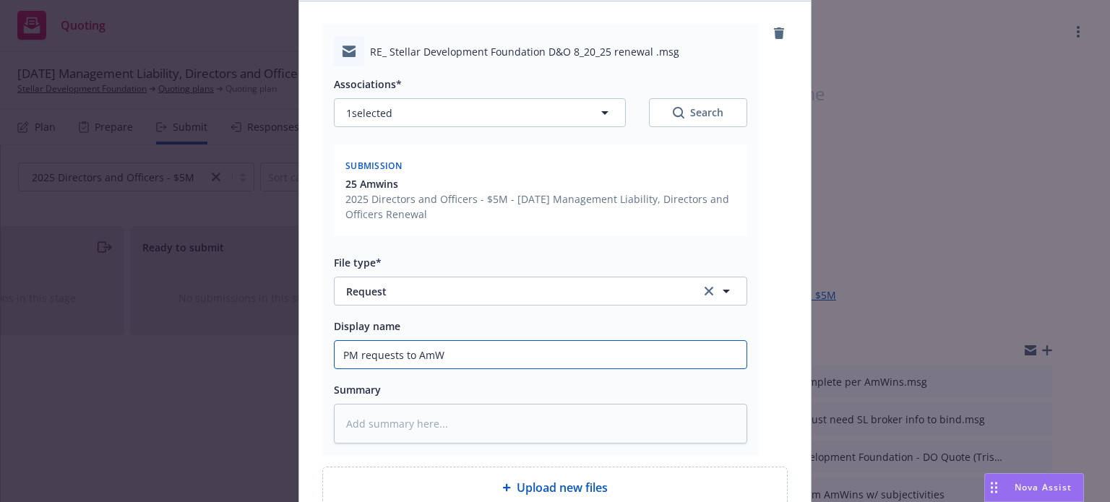
type textarea "x"
type input "PM requests to AmWi"
type textarea "x"
type input "PM requests to AmWin"
type textarea "x"
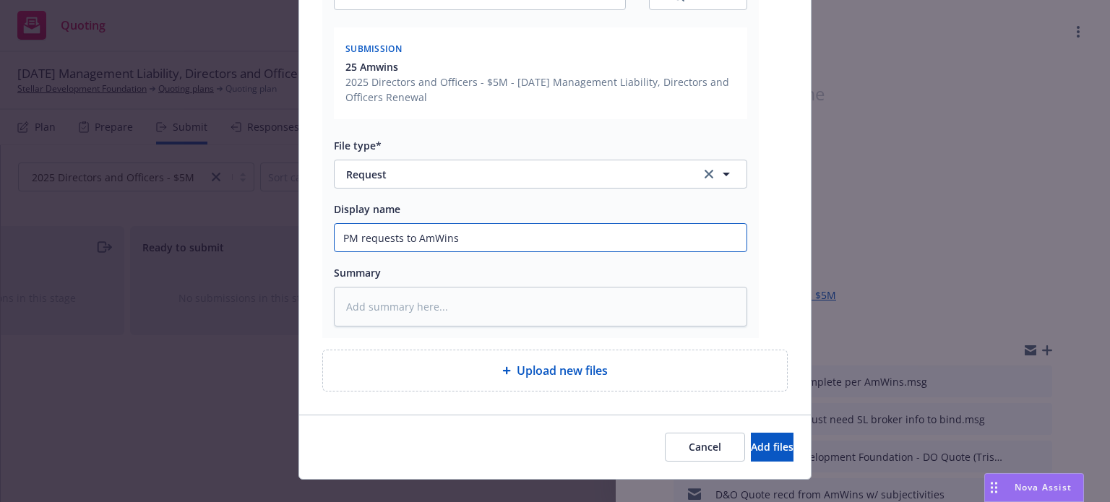
scroll to position [284, 0]
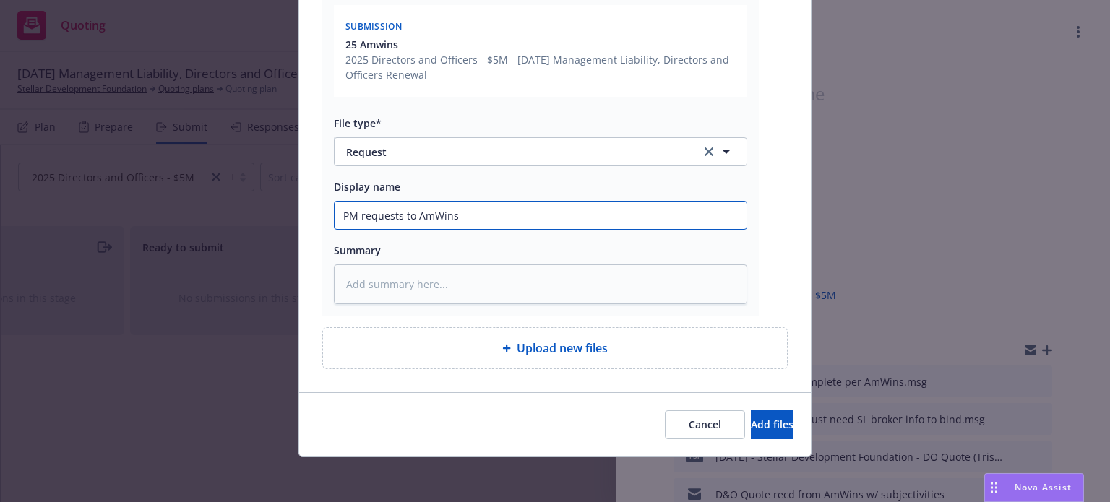
type input "PM requests to AmWins"
click at [792, 434] on div "Cancel Add files" at bounding box center [555, 424] width 512 height 64
click at [759, 424] on span "Add files" at bounding box center [772, 425] width 43 height 14
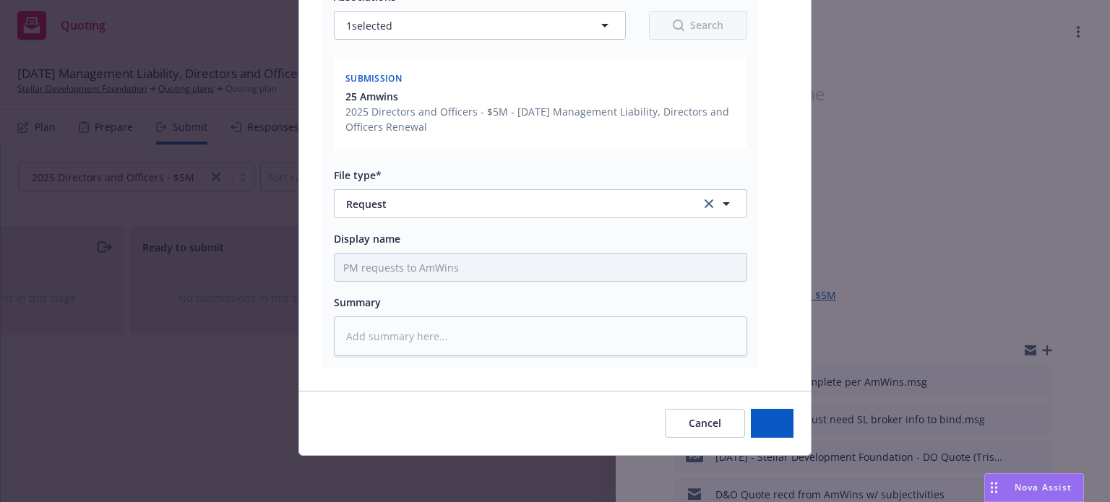
scroll to position [231, 0]
type textarea "x"
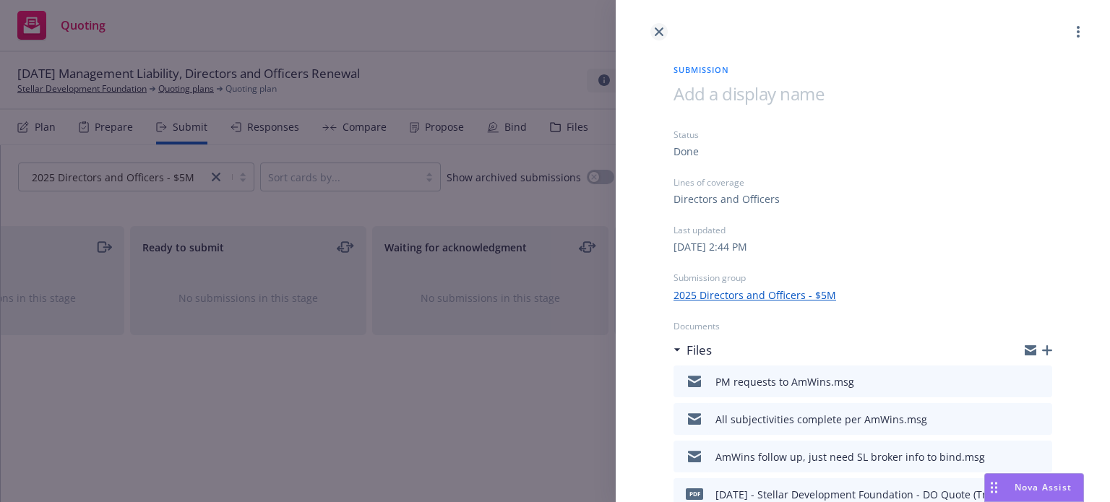
click at [659, 28] on link "close" at bounding box center [658, 31] width 17 height 17
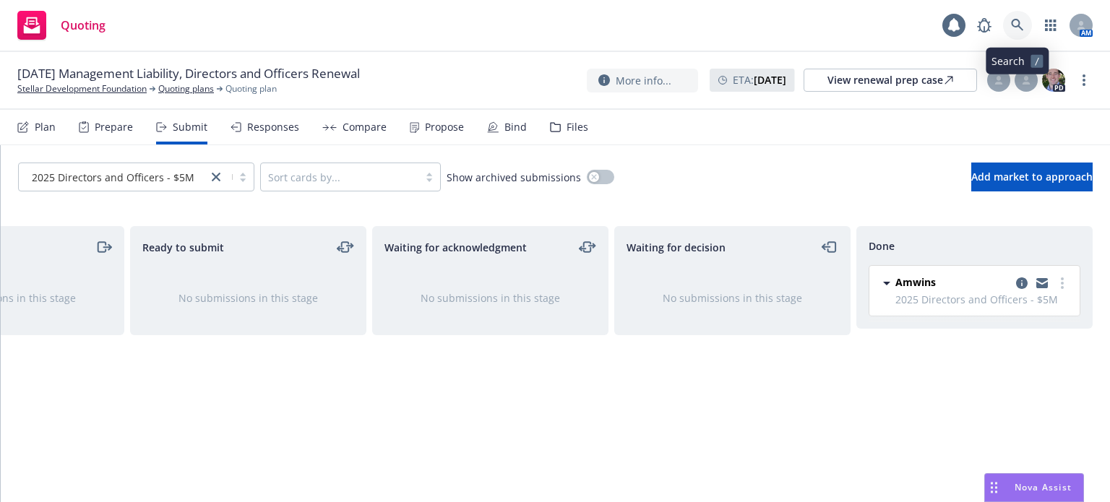
click at [1024, 20] on link at bounding box center [1017, 25] width 29 height 29
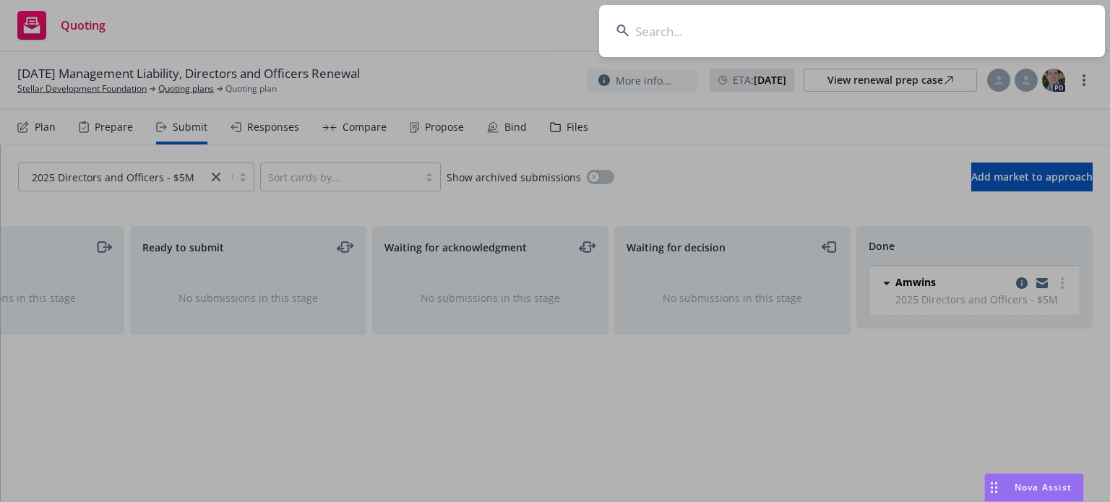
click at [770, 24] on input at bounding box center [852, 31] width 506 height 52
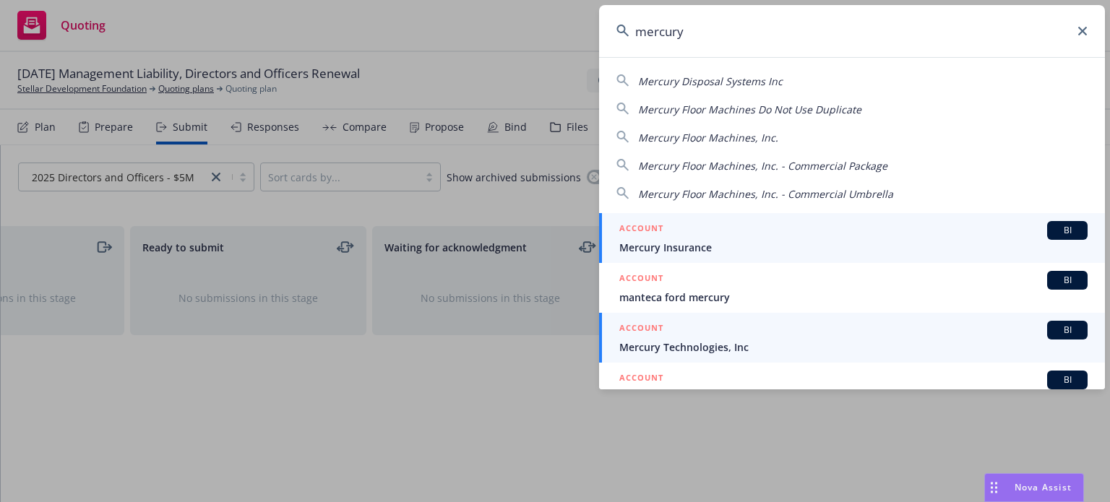
type input "mercury"
click at [715, 337] on div "ACCOUNT BI" at bounding box center [853, 330] width 468 height 19
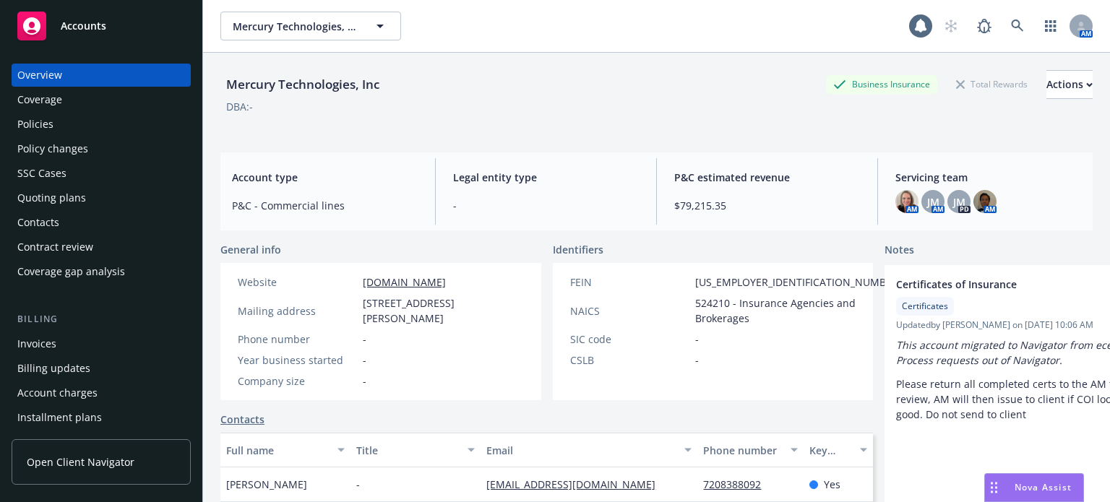
click at [51, 129] on div "Policies" at bounding box center [35, 124] width 36 height 23
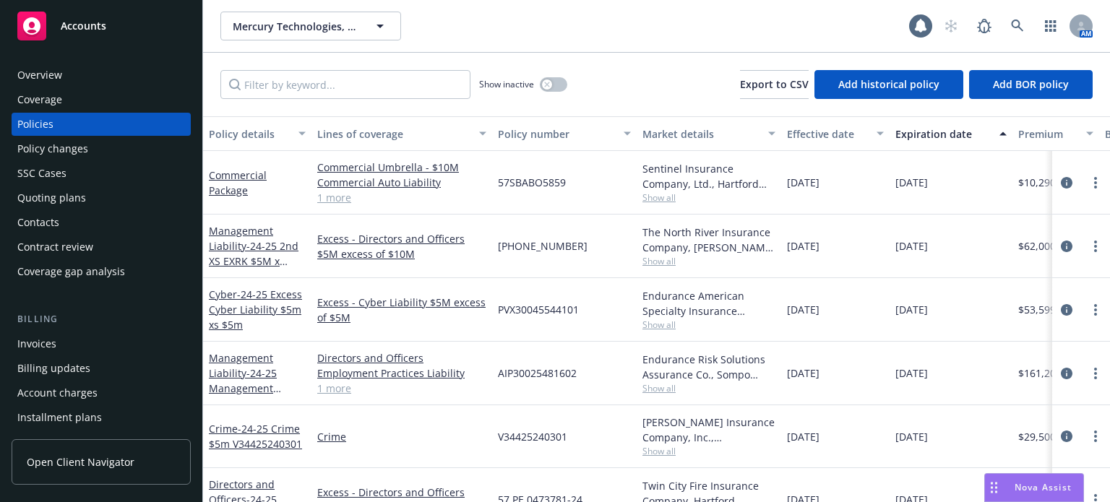
click at [259, 138] on div "Policy details" at bounding box center [249, 133] width 81 height 15
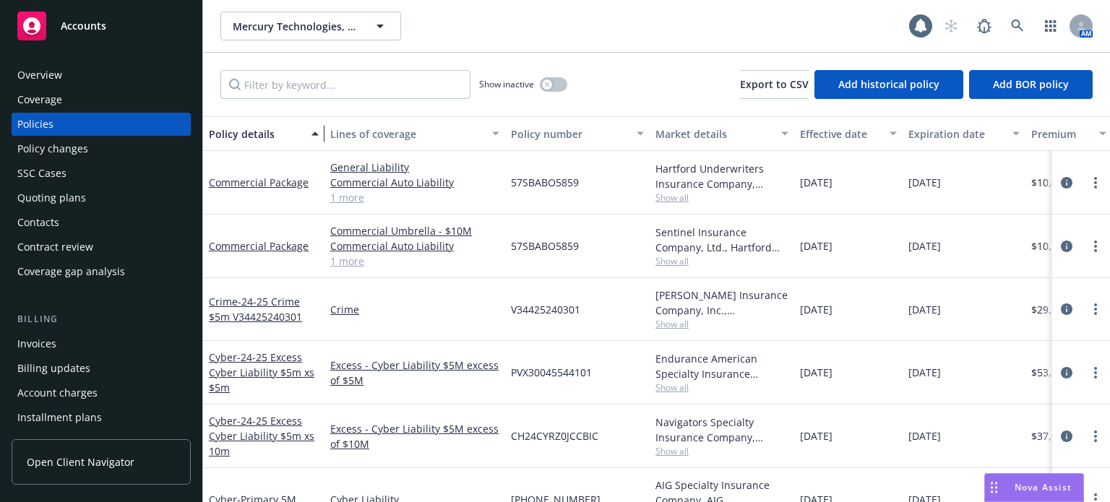
drag, startPoint x: 310, startPoint y: 139, endPoint x: 327, endPoint y: 139, distance: 16.6
click at [321, 139] on div "button" at bounding box center [317, 133] width 7 height 33
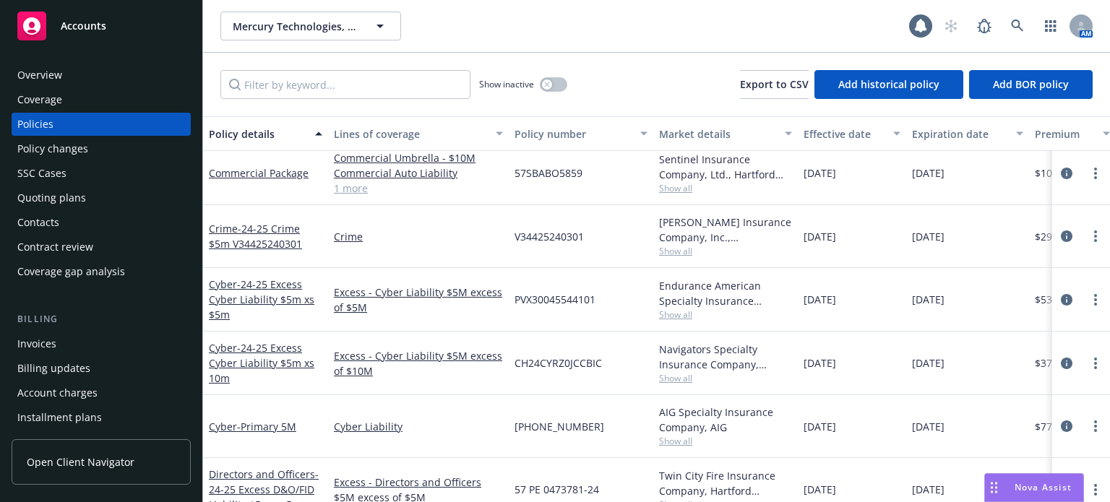
scroll to position [1, 0]
